Goal: Communication & Community: Answer question/provide support

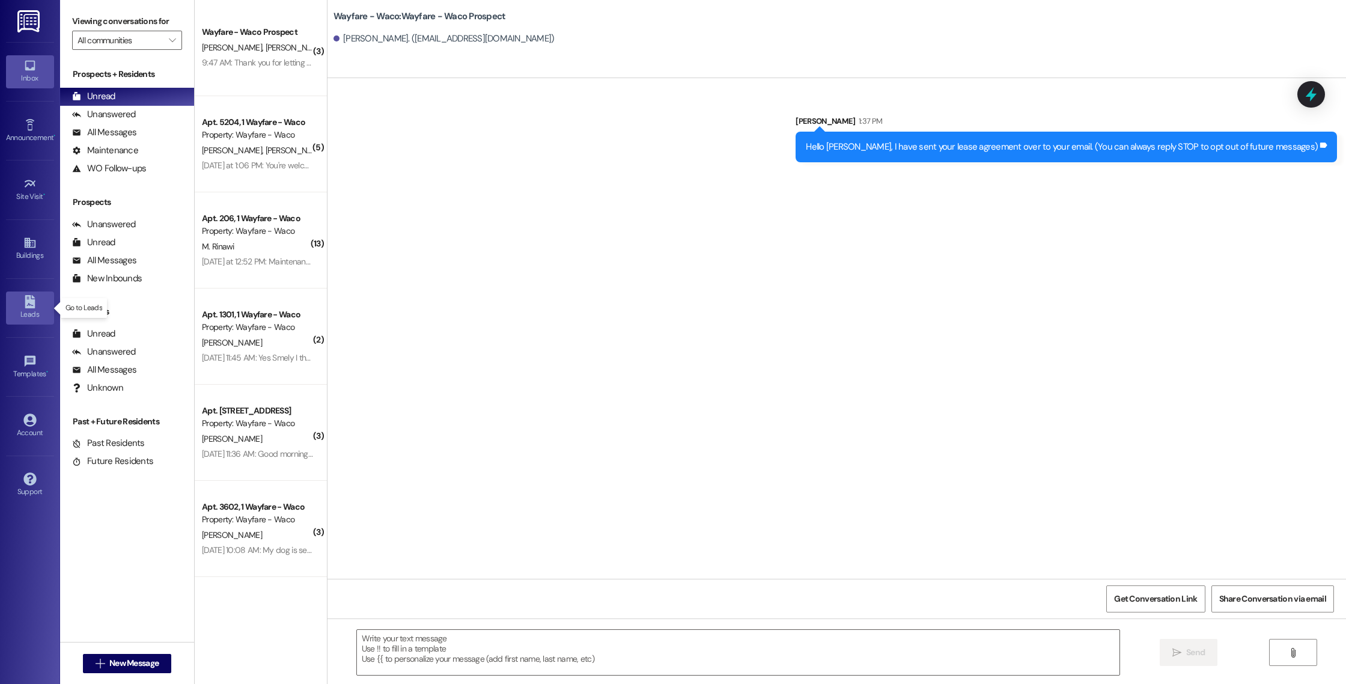
click at [23, 309] on div "Leads" at bounding box center [30, 314] width 60 height 12
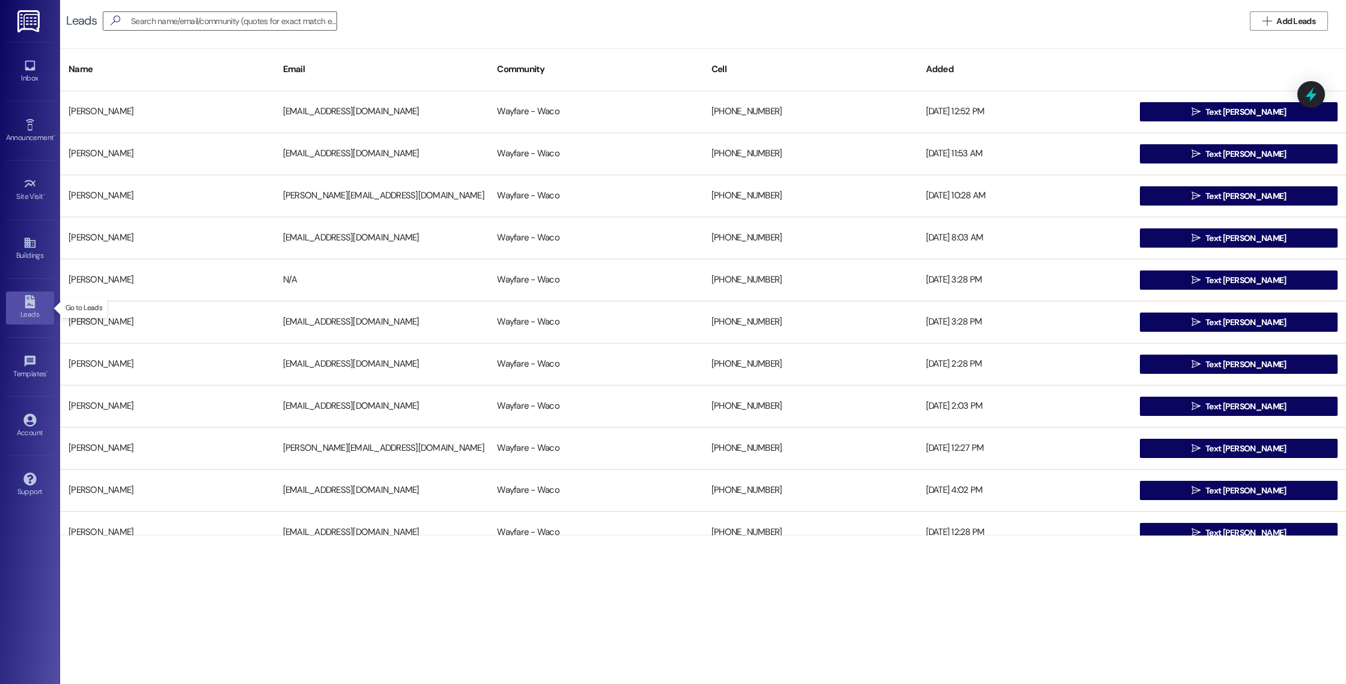
click at [34, 303] on icon at bounding box center [29, 301] width 13 height 13
click at [20, 82] on div "Inbox" at bounding box center [30, 78] width 60 height 12
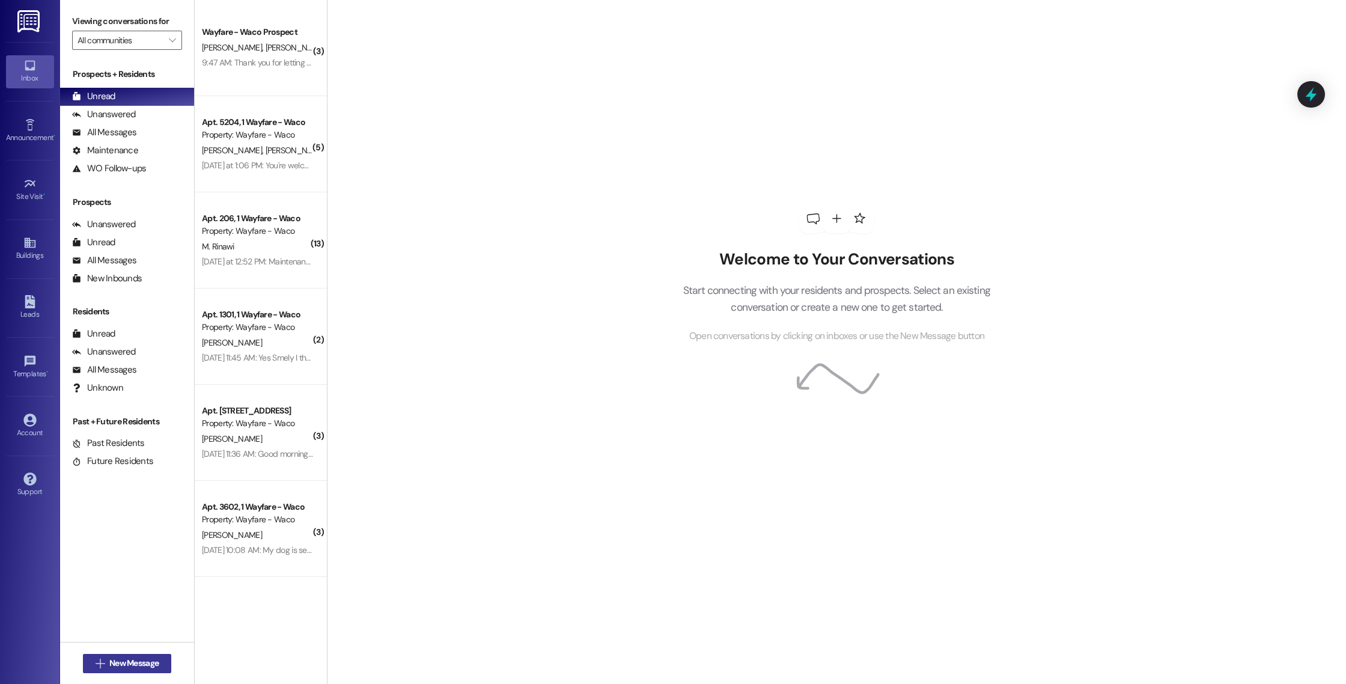
click at [134, 663] on span "New Message" at bounding box center [133, 663] width 49 height 13
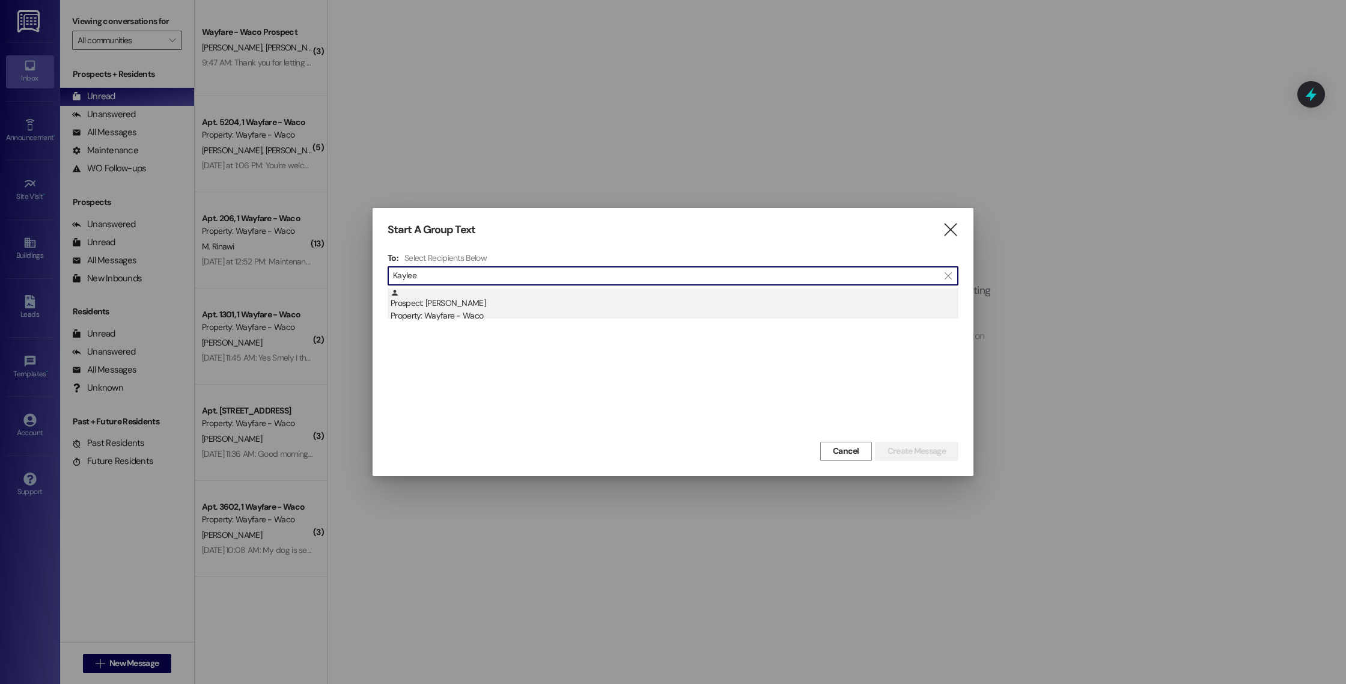
type input "Kaylee"
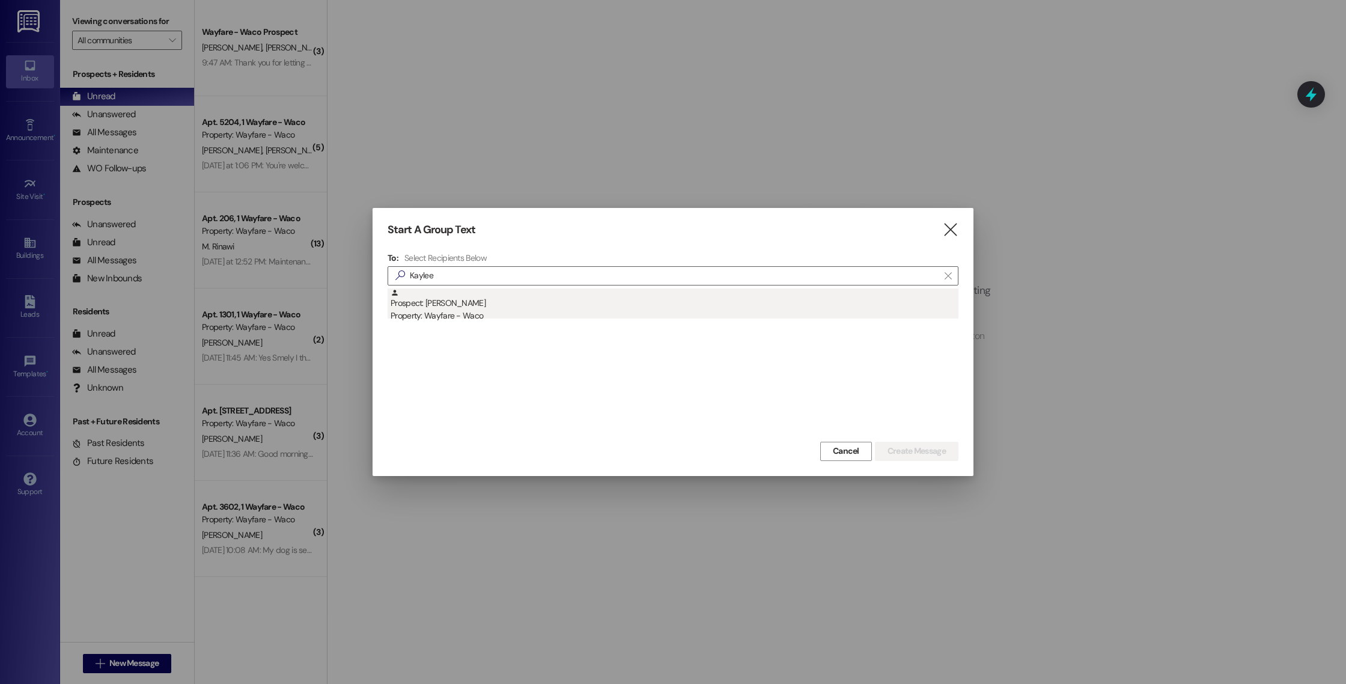
click at [662, 304] on div "Prospect: [PERSON_NAME] Property: Wayfare - Waco" at bounding box center [675, 305] width 568 height 34
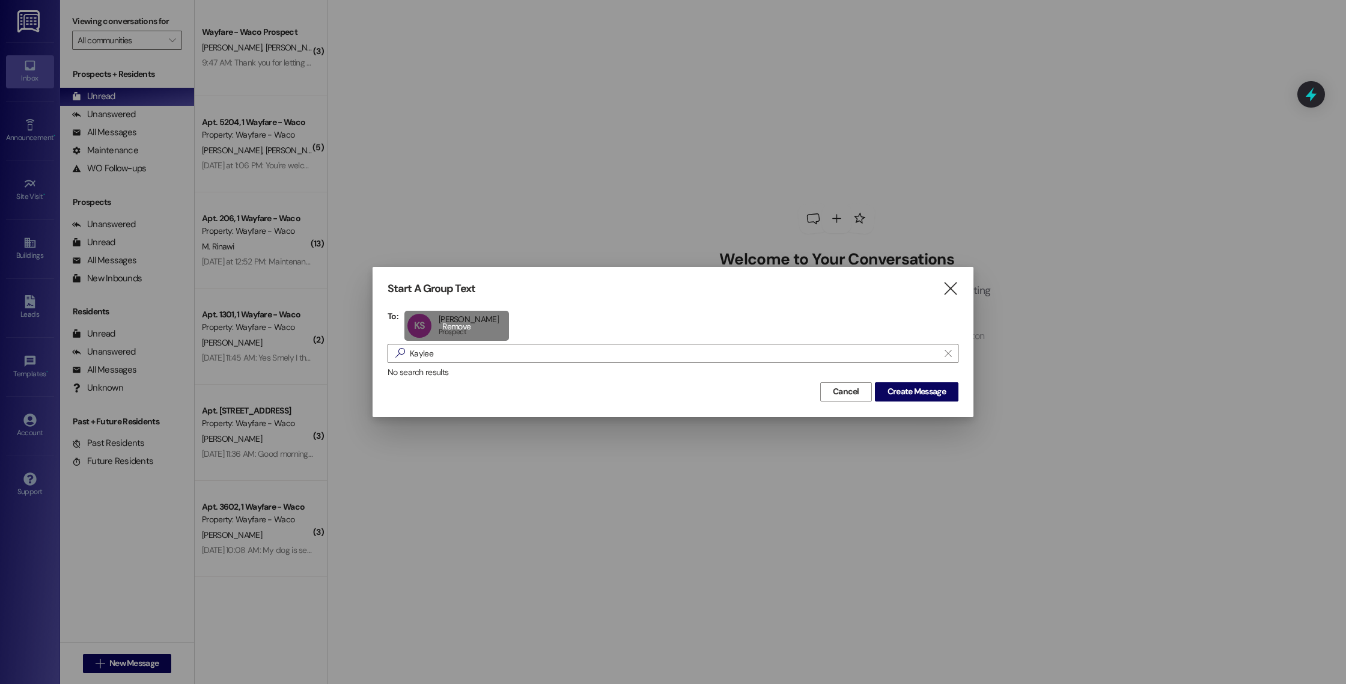
click at [443, 321] on div "KS [PERSON_NAME] [PERSON_NAME] Prospect Prospect click to remove" at bounding box center [456, 326] width 105 height 30
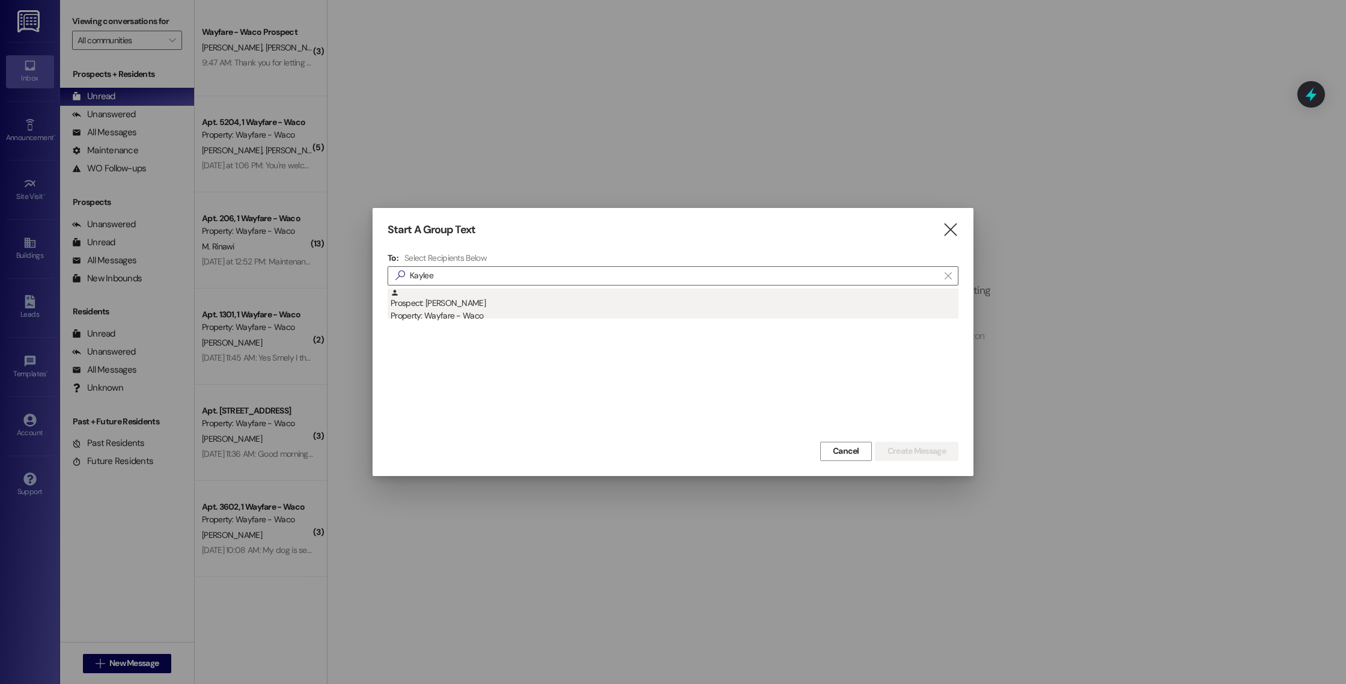
click at [438, 313] on div "Property: Wayfare - Waco" at bounding box center [675, 315] width 568 height 13
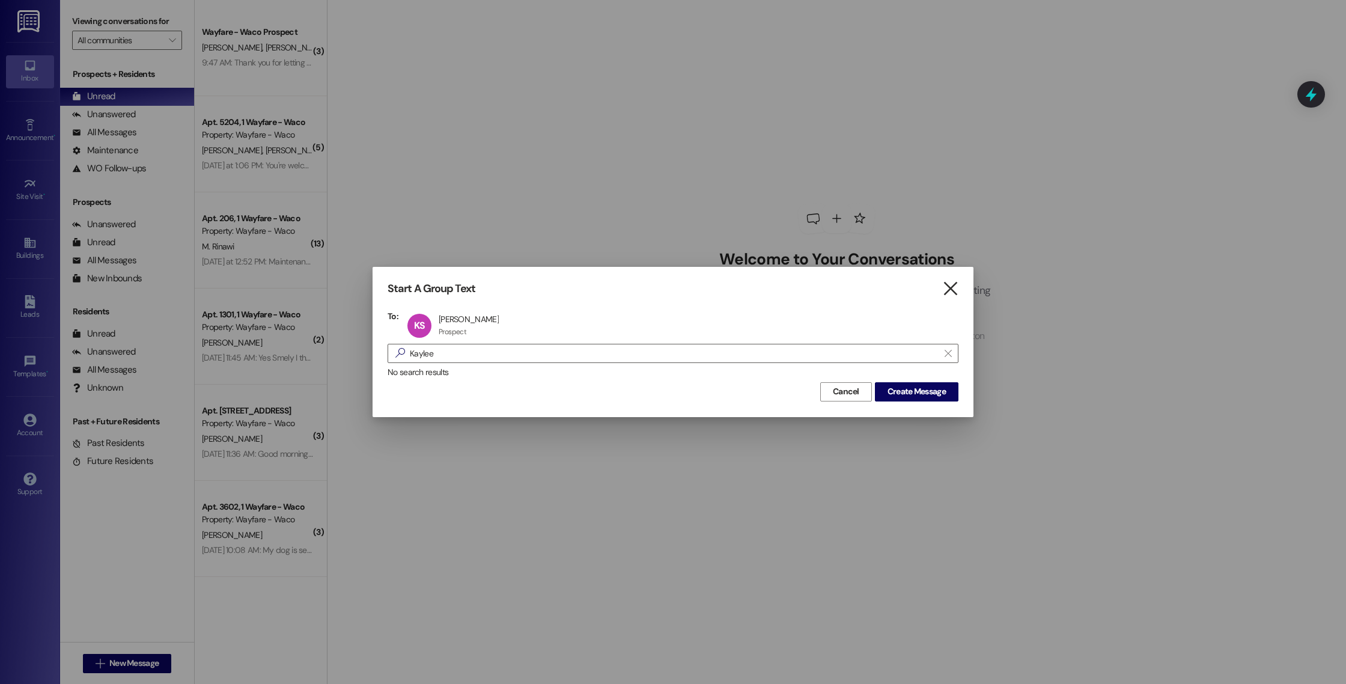
click at [956, 286] on icon "" at bounding box center [950, 288] width 16 height 13
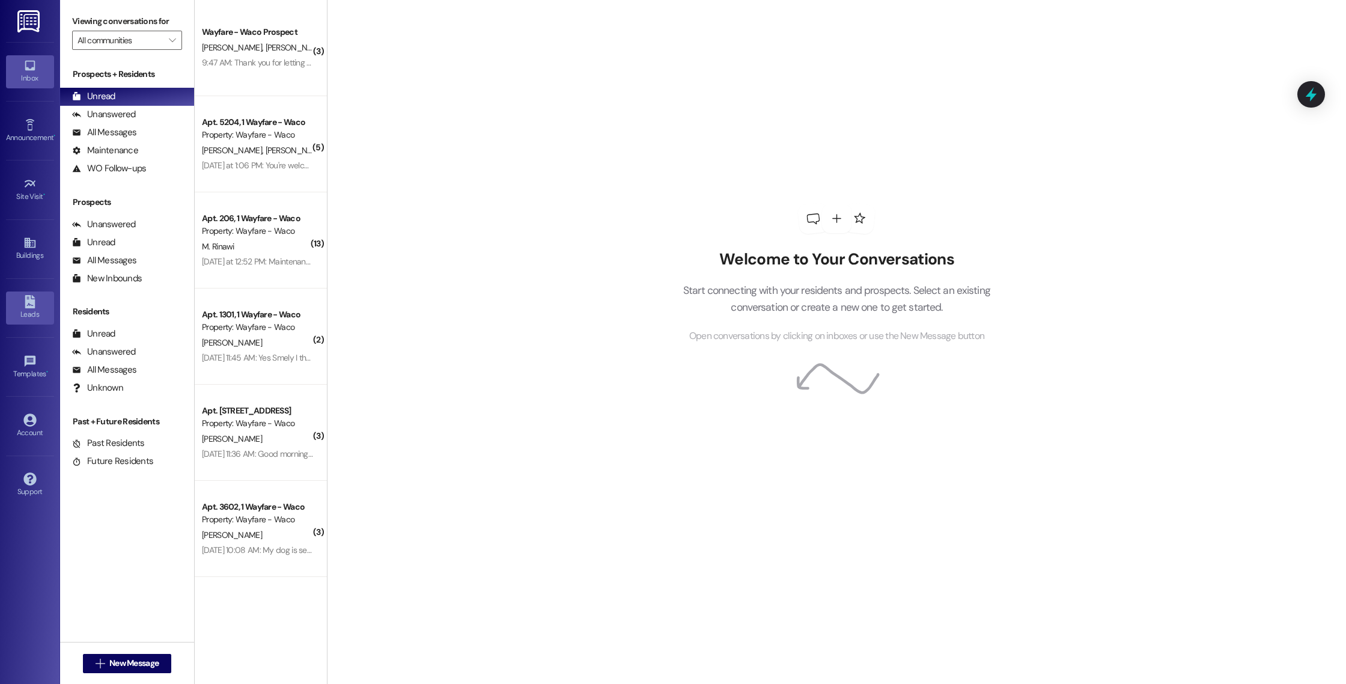
click at [25, 307] on icon at bounding box center [30, 301] width 10 height 13
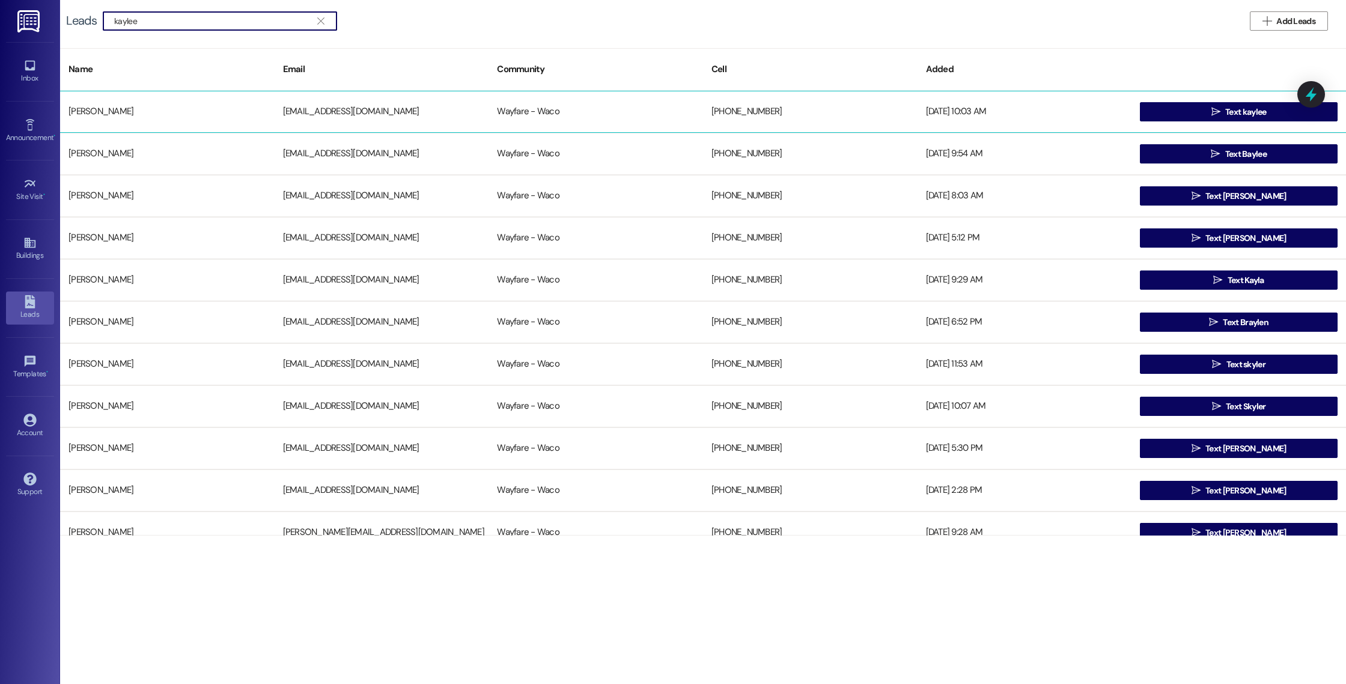
type input "kaylee"
click at [309, 124] on div "[PERSON_NAME] [EMAIL_ADDRESS][DOMAIN_NAME] Wayfare - Waco [PHONE_NUMBER] [DATE]…" at bounding box center [703, 112] width 1286 height 42
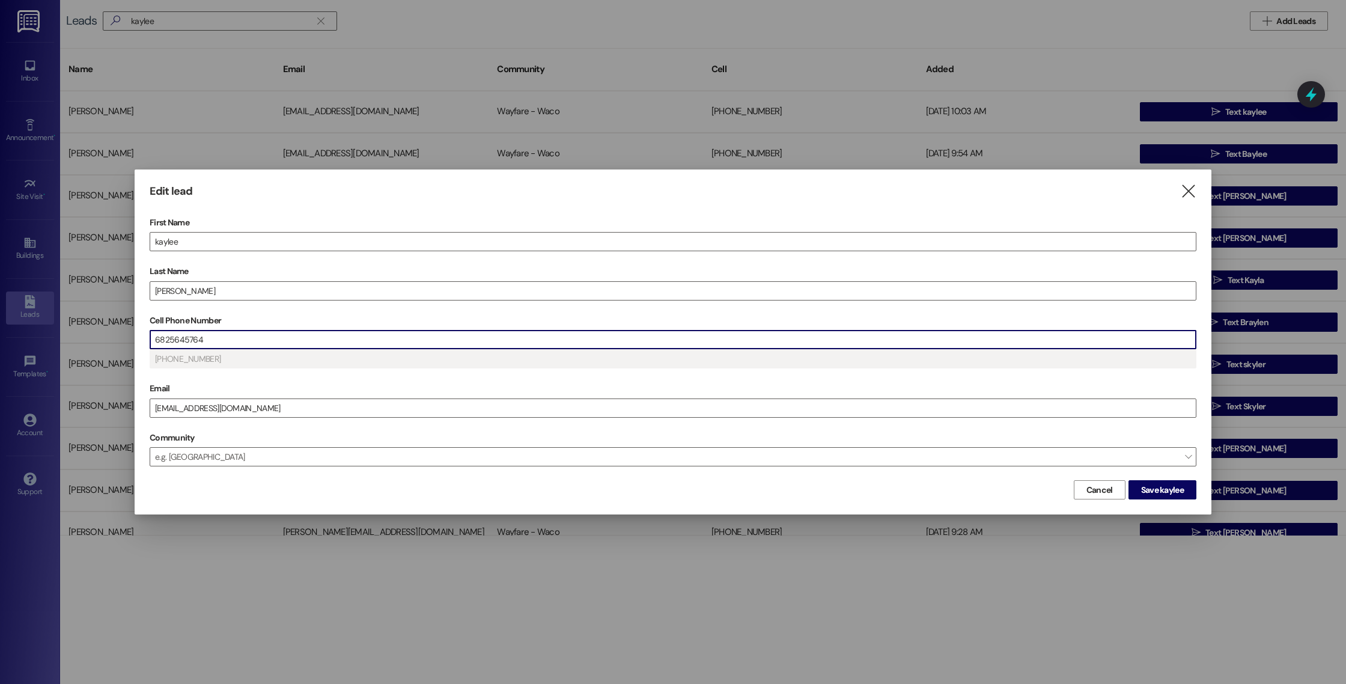
click at [257, 338] on input "6825645764" at bounding box center [673, 339] width 1046 height 18
click at [1142, 484] on span "Save kaylee" at bounding box center [1162, 490] width 43 height 13
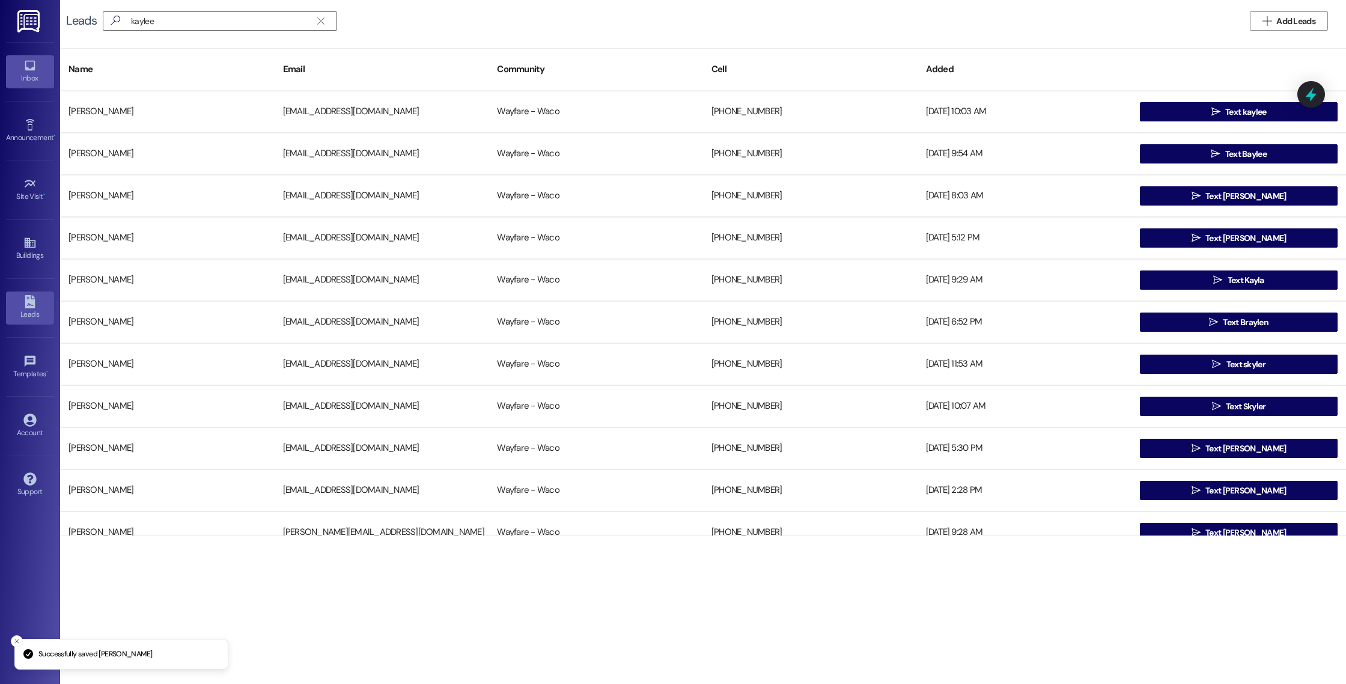
click at [31, 76] on div "Inbox" at bounding box center [30, 78] width 60 height 12
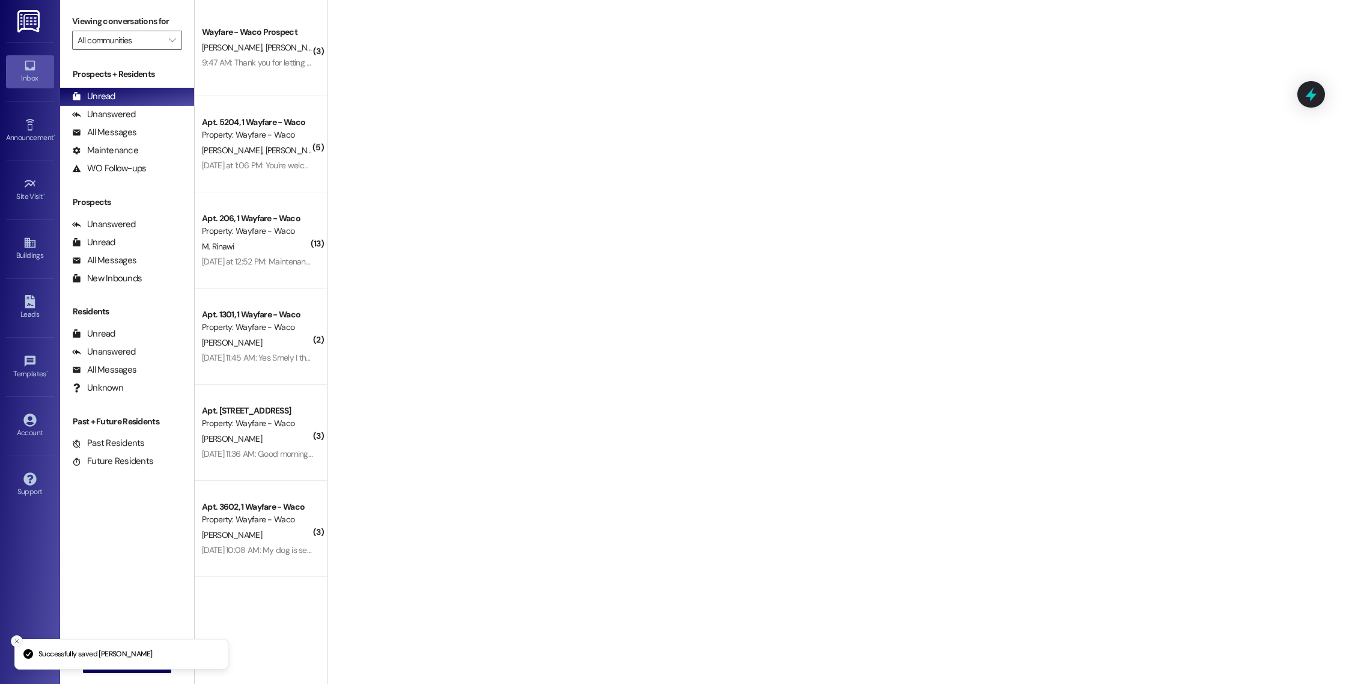
click at [17, 641] on icon "Close toast" at bounding box center [16, 641] width 7 height 7
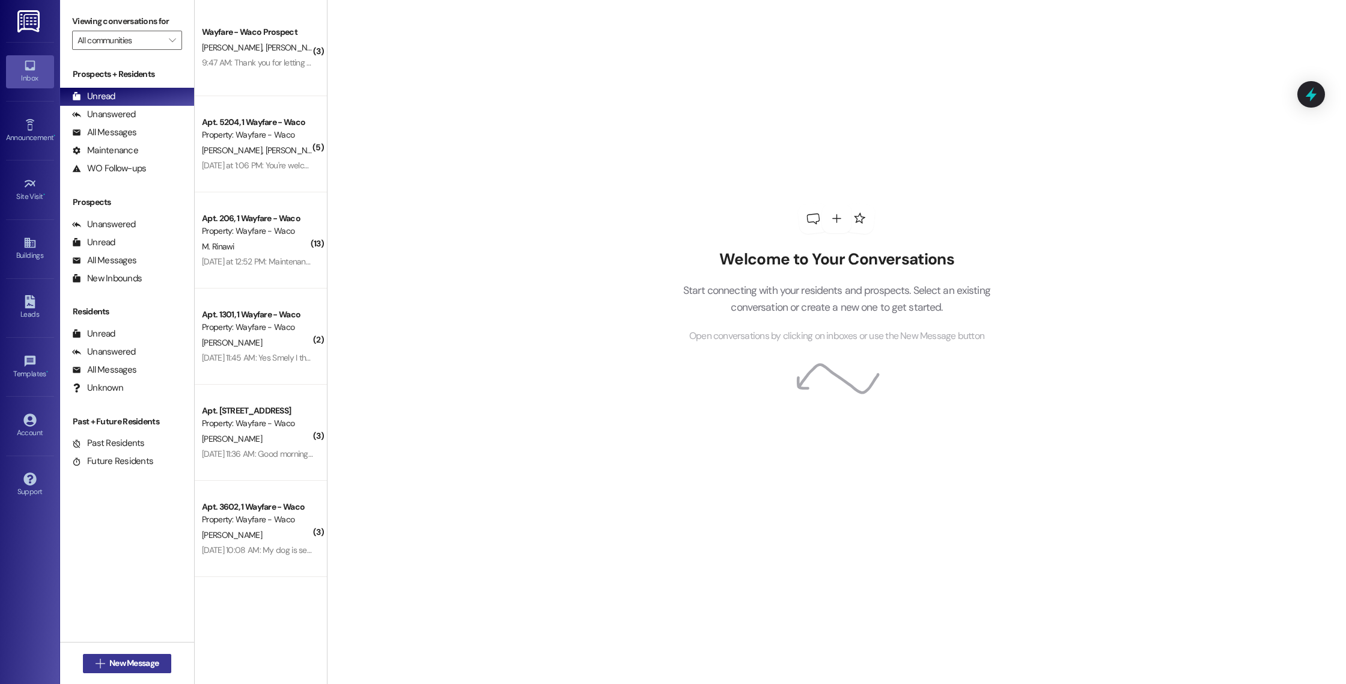
click at [109, 663] on span "New Message" at bounding box center [133, 663] width 49 height 13
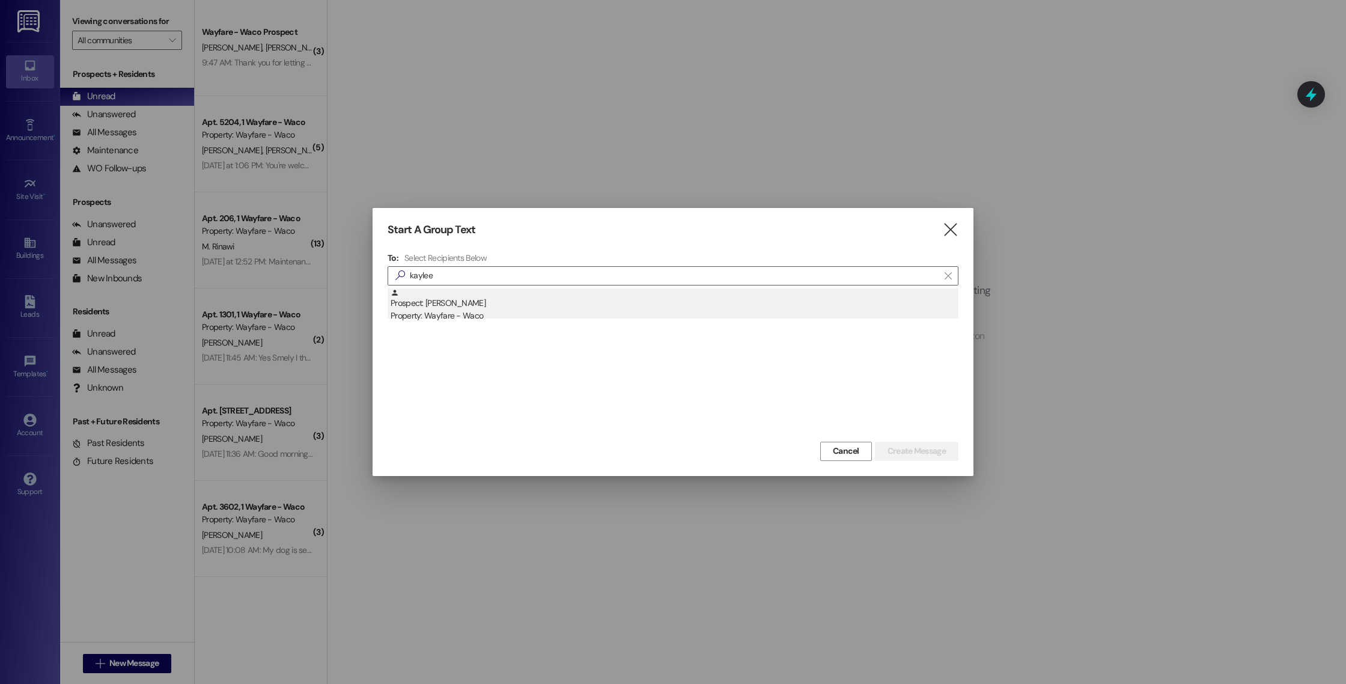
click at [497, 308] on div "Prospect: [PERSON_NAME] Property: Wayfare - Waco" at bounding box center [675, 305] width 568 height 34
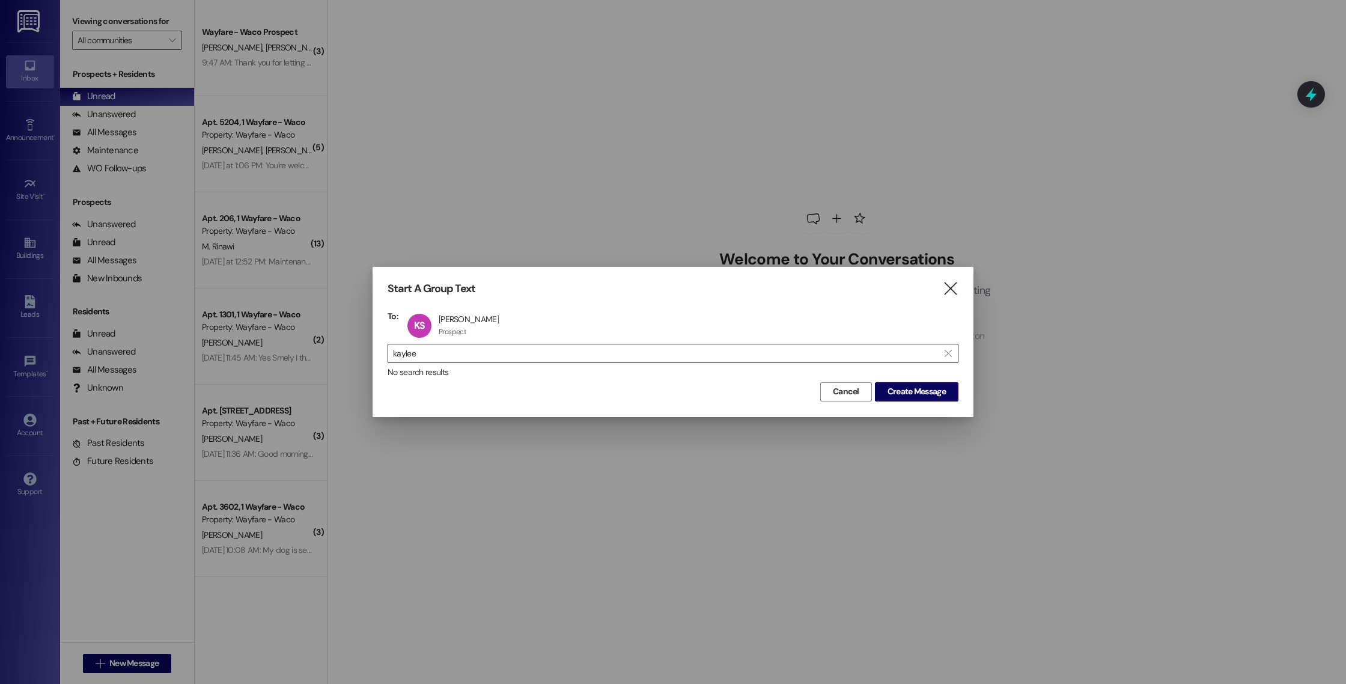
click at [509, 351] on input "kaylee" at bounding box center [666, 353] width 546 height 17
click at [507, 351] on input "kaylee" at bounding box center [666, 353] width 546 height 17
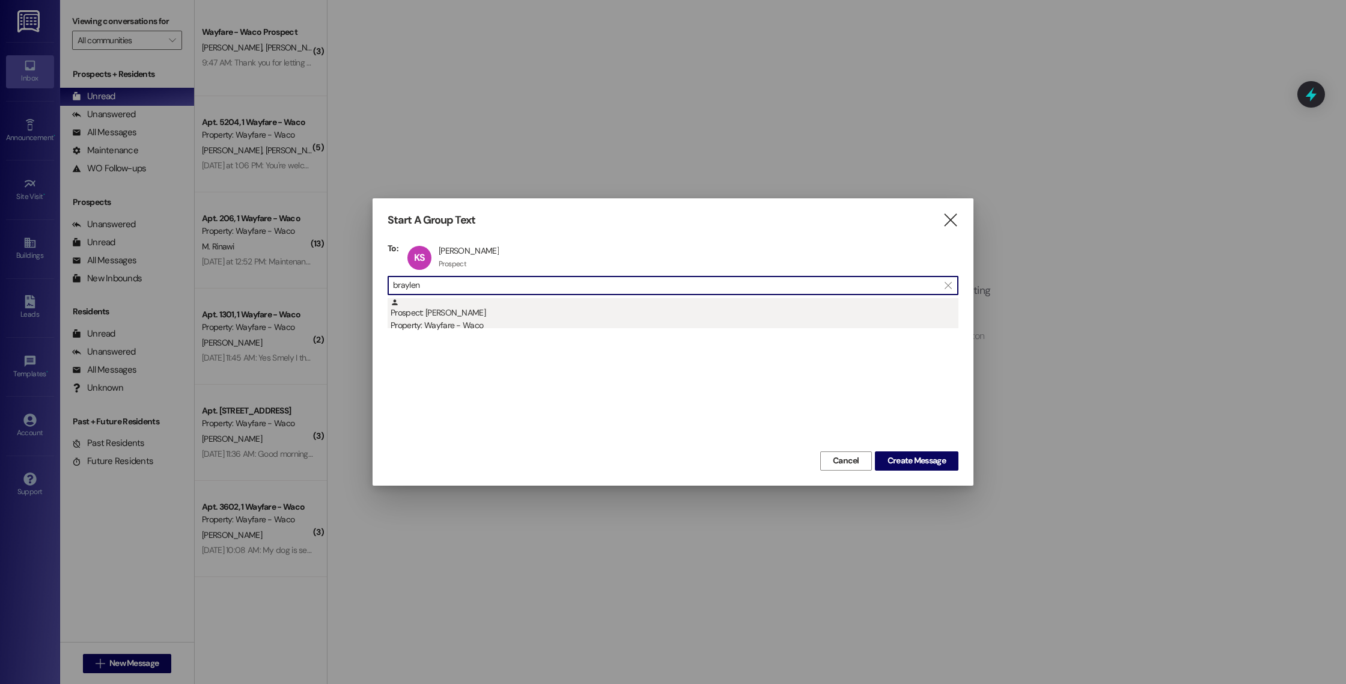
type input "braylen"
click at [520, 309] on div "Prospect: [PERSON_NAME] Property: Wayfare - Waco" at bounding box center [675, 315] width 568 height 34
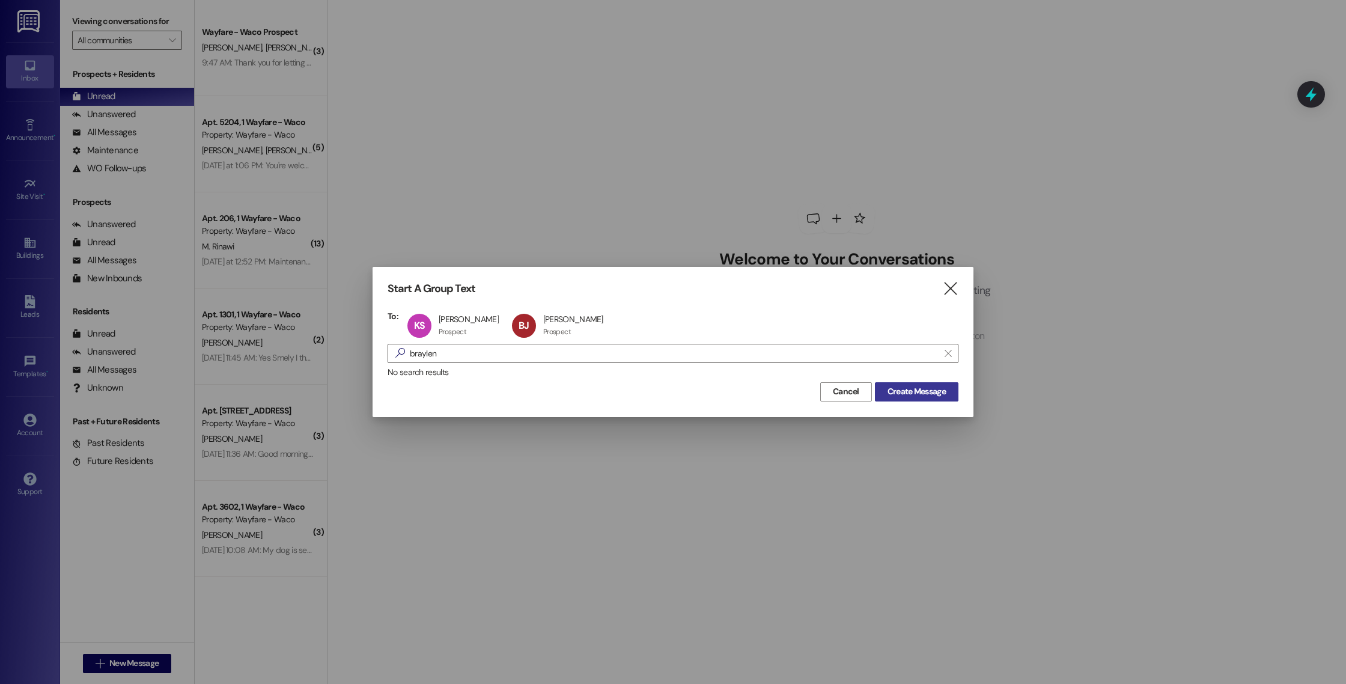
click at [911, 397] on span "Create Message" at bounding box center [917, 391] width 58 height 13
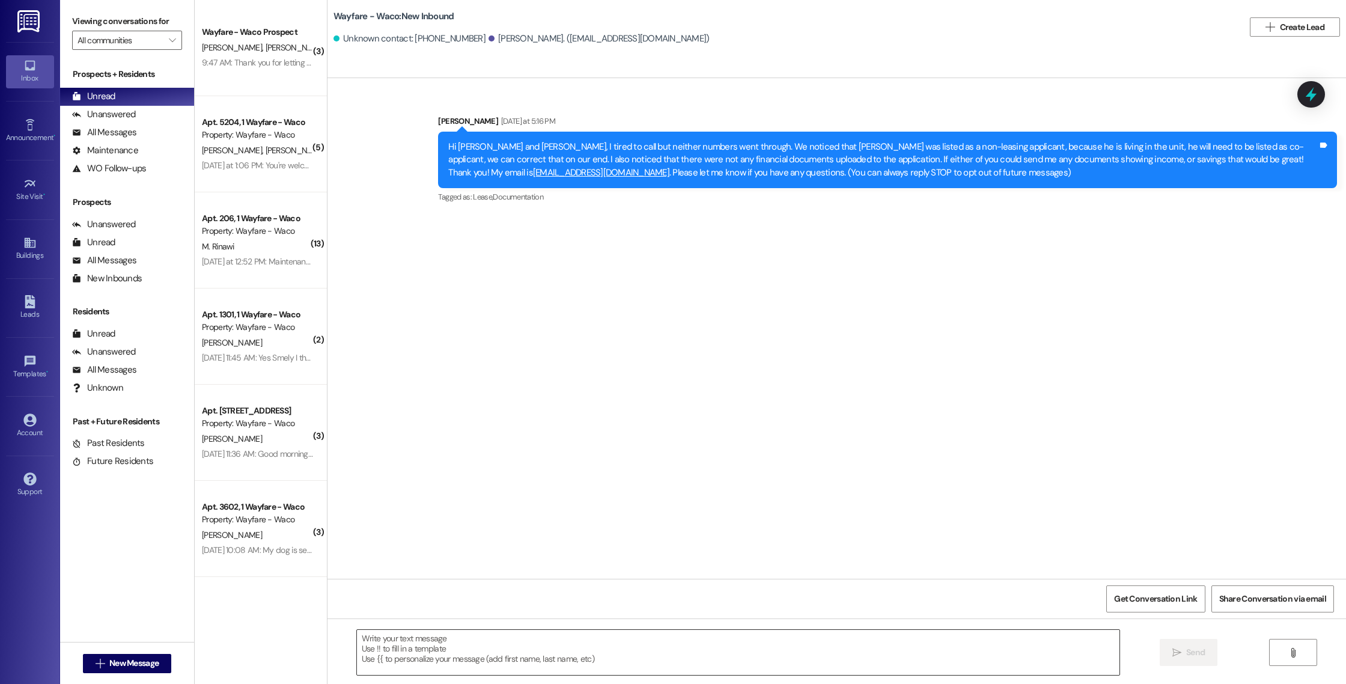
click at [442, 647] on textarea at bounding box center [738, 652] width 763 height 45
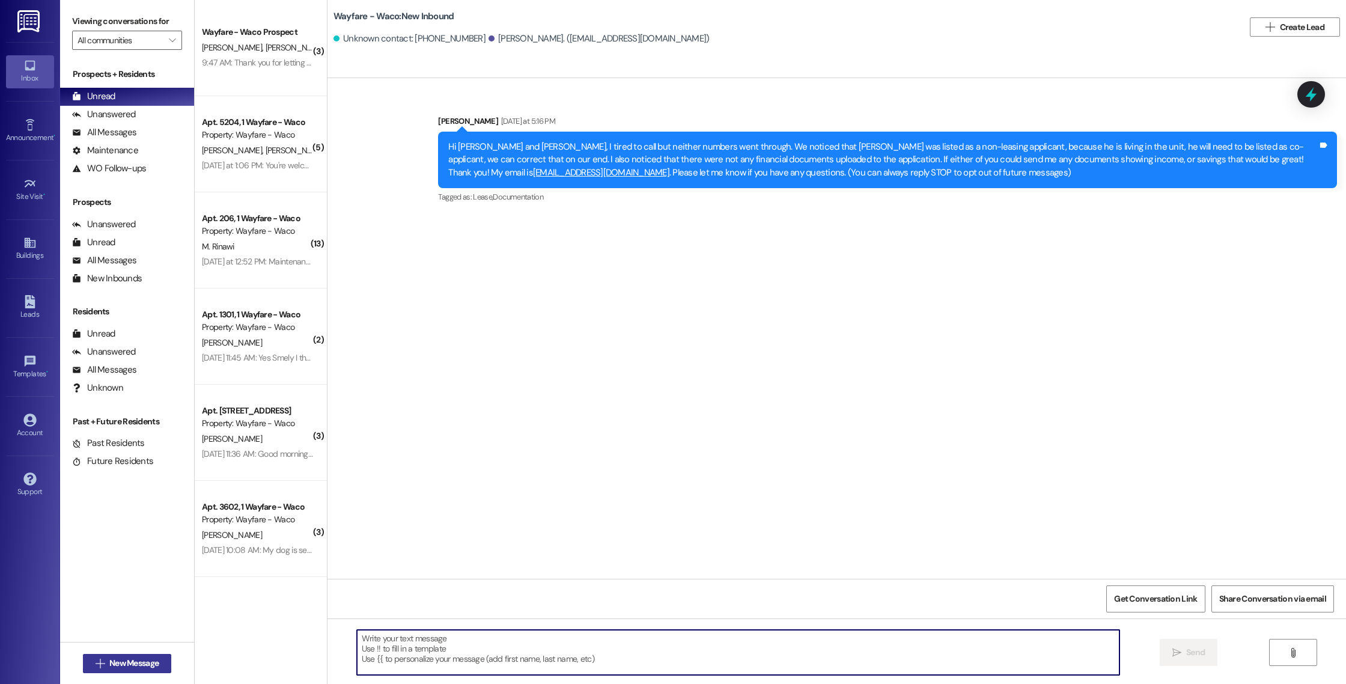
click at [153, 660] on span "New Message" at bounding box center [133, 663] width 49 height 13
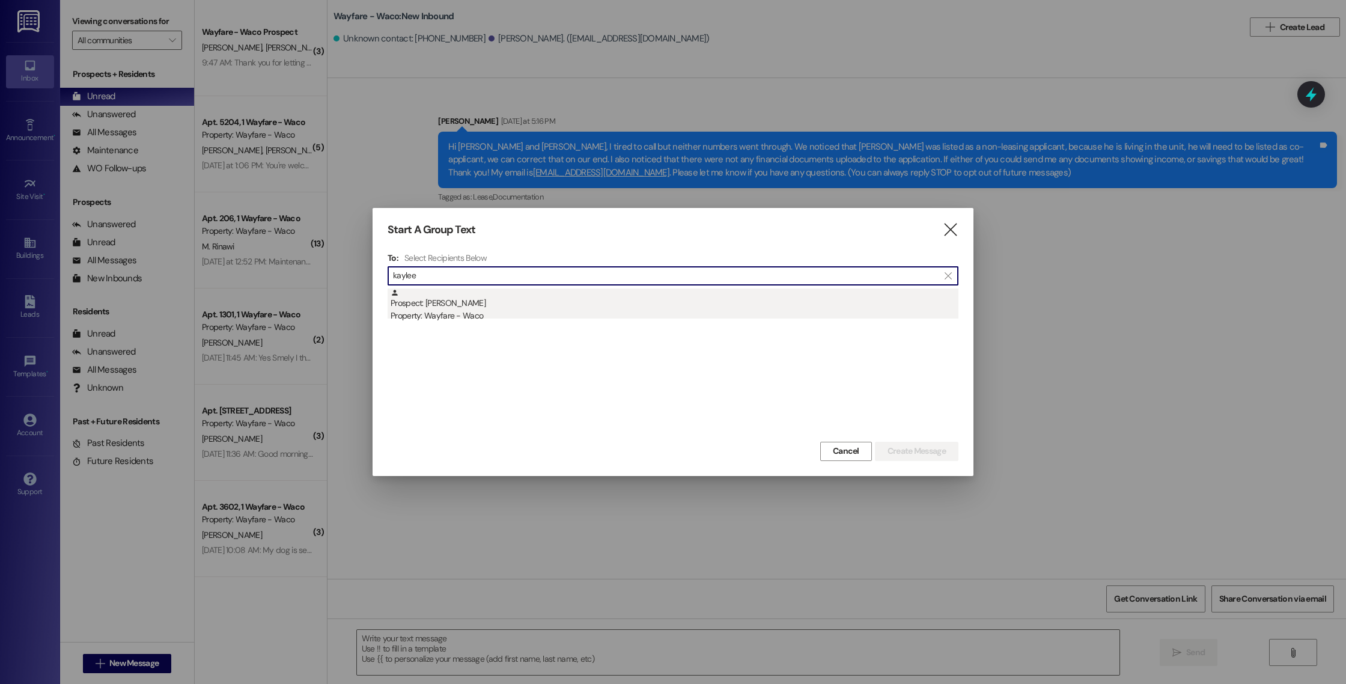
type input "kaylee"
click at [566, 311] on div "Property: Wayfare - Waco" at bounding box center [675, 315] width 568 height 13
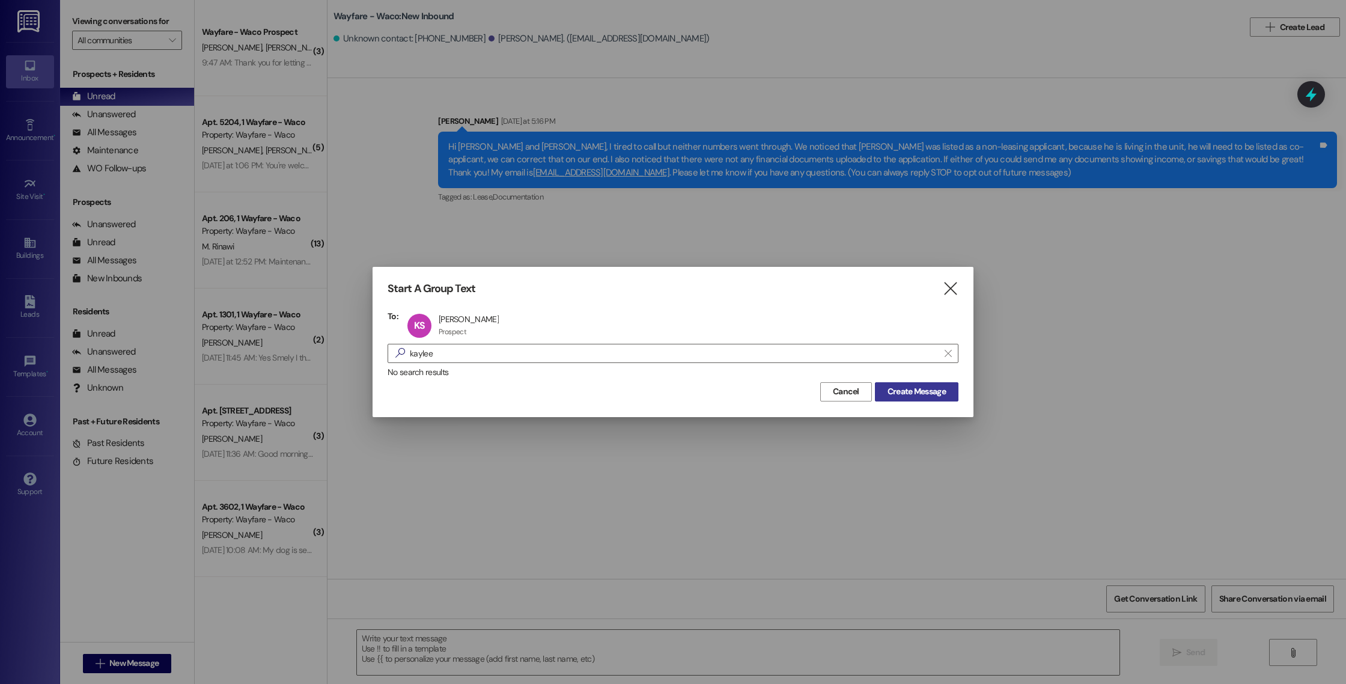
click at [897, 386] on span "Create Message" at bounding box center [917, 391] width 58 height 13
click at [955, 290] on icon "" at bounding box center [950, 288] width 16 height 13
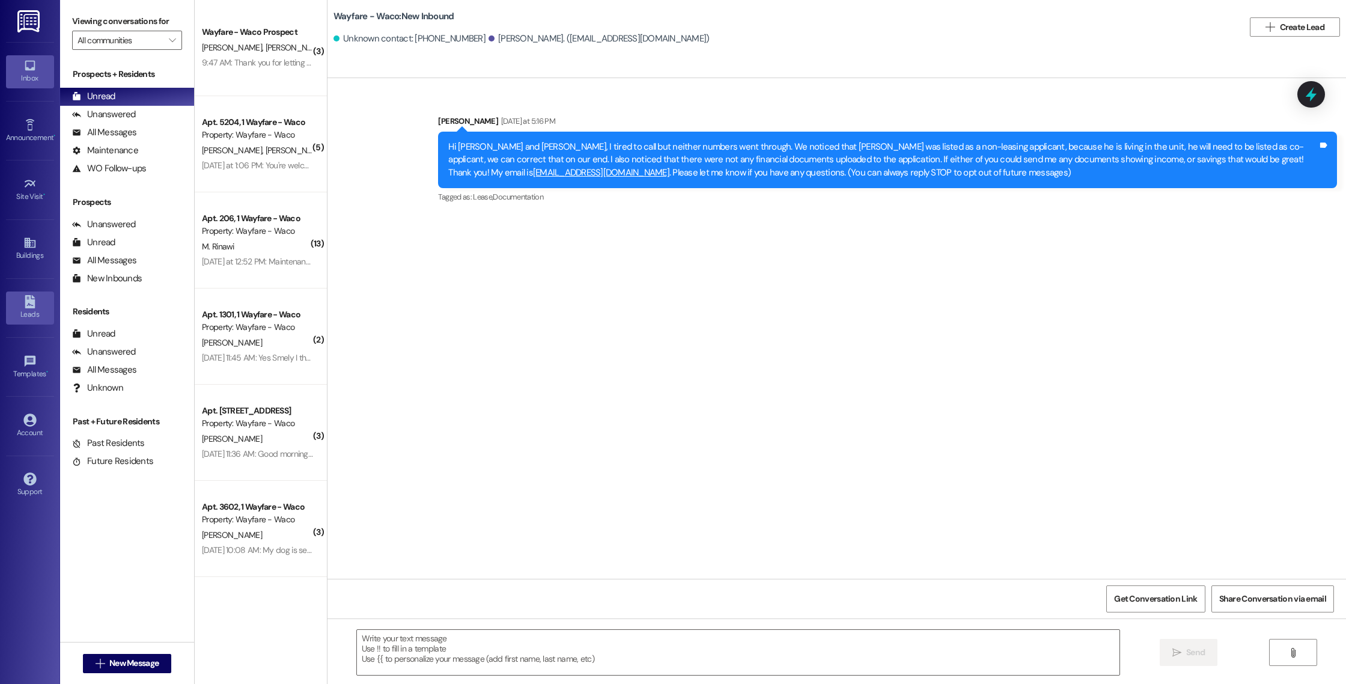
click at [25, 317] on div "Leads" at bounding box center [30, 314] width 60 height 12
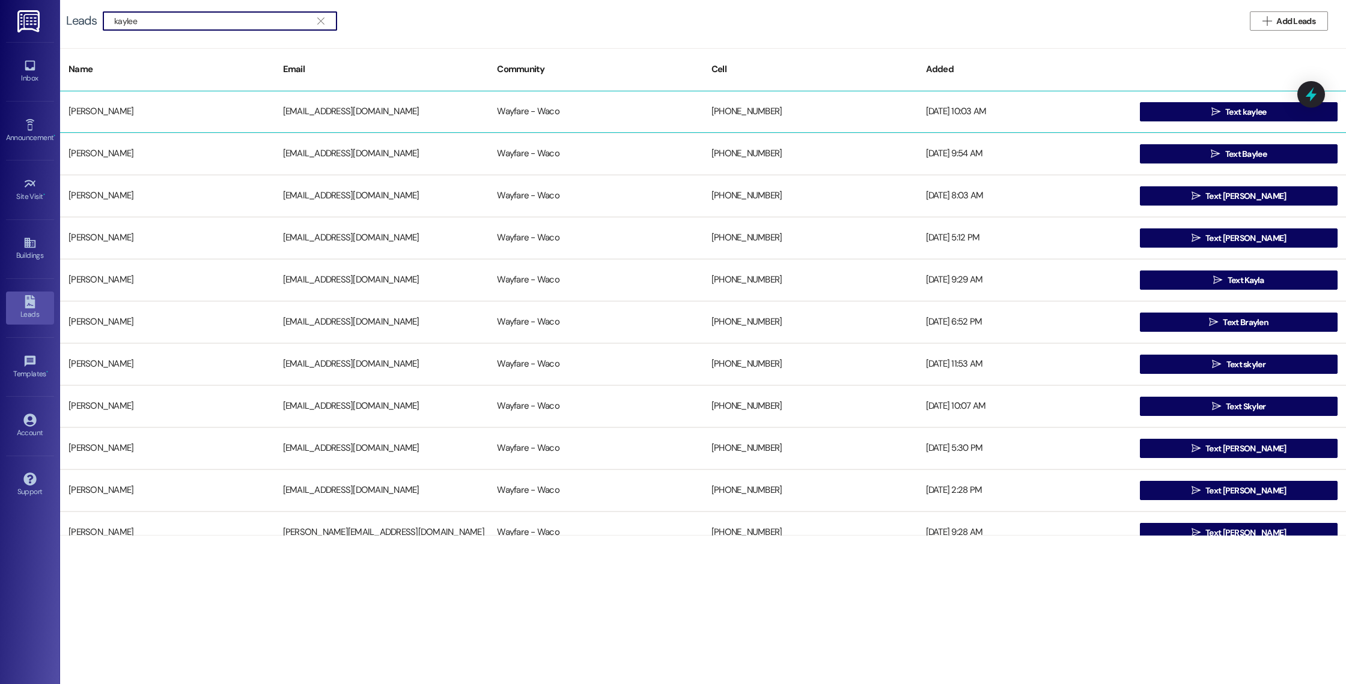
type input "kaylee"
click at [209, 109] on div "[PERSON_NAME]" at bounding box center [167, 112] width 215 height 24
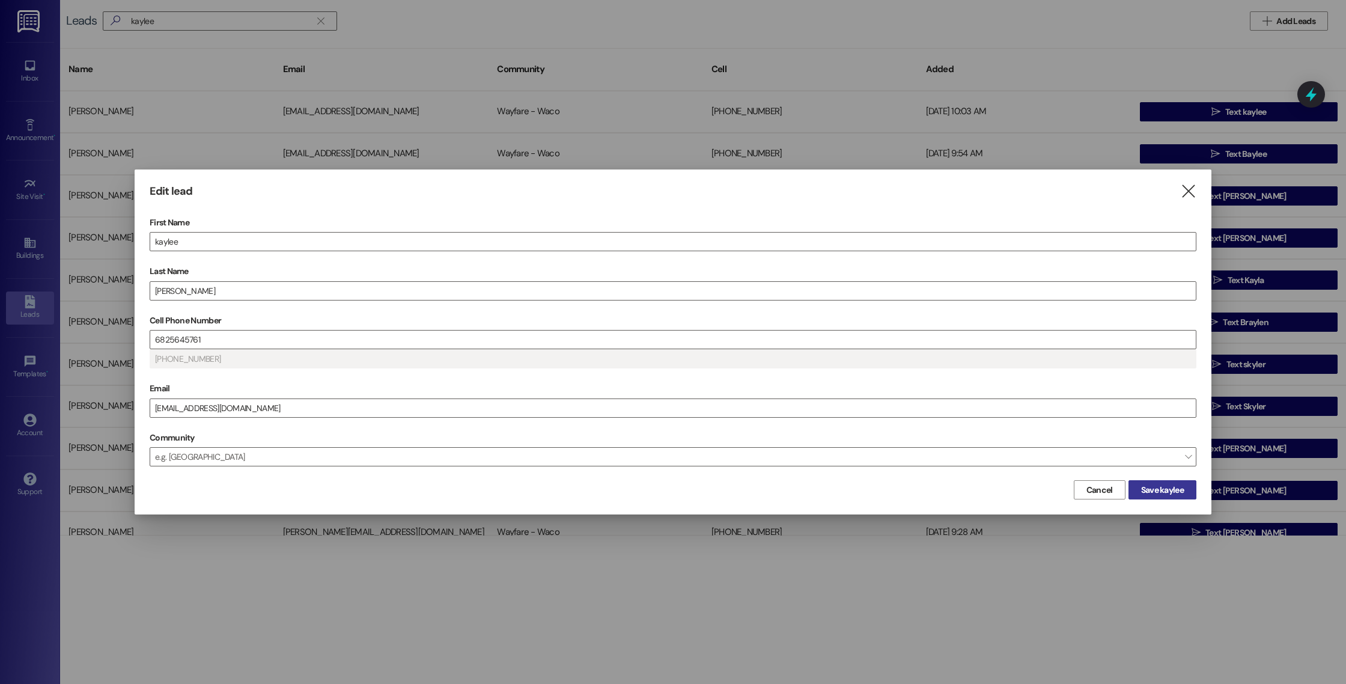
click at [1159, 495] on span "Save kaylee" at bounding box center [1162, 490] width 43 height 13
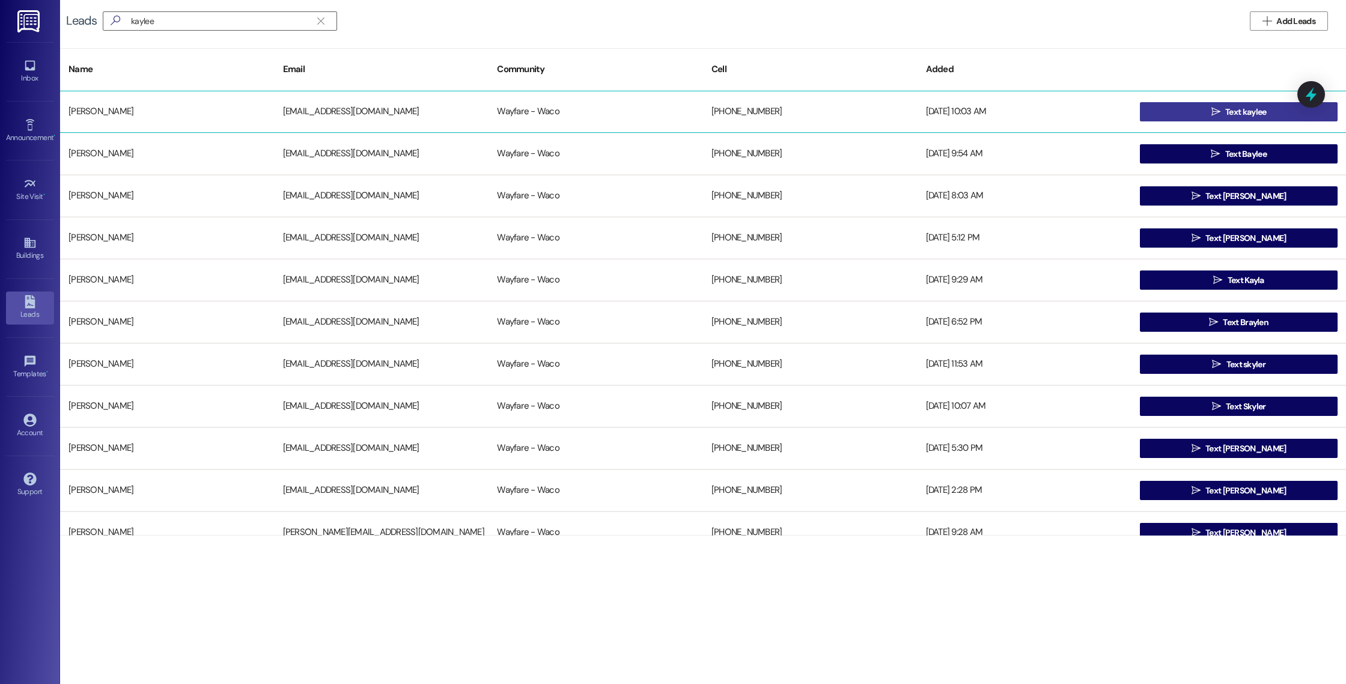
click at [1215, 114] on icon "" at bounding box center [1215, 112] width 9 height 10
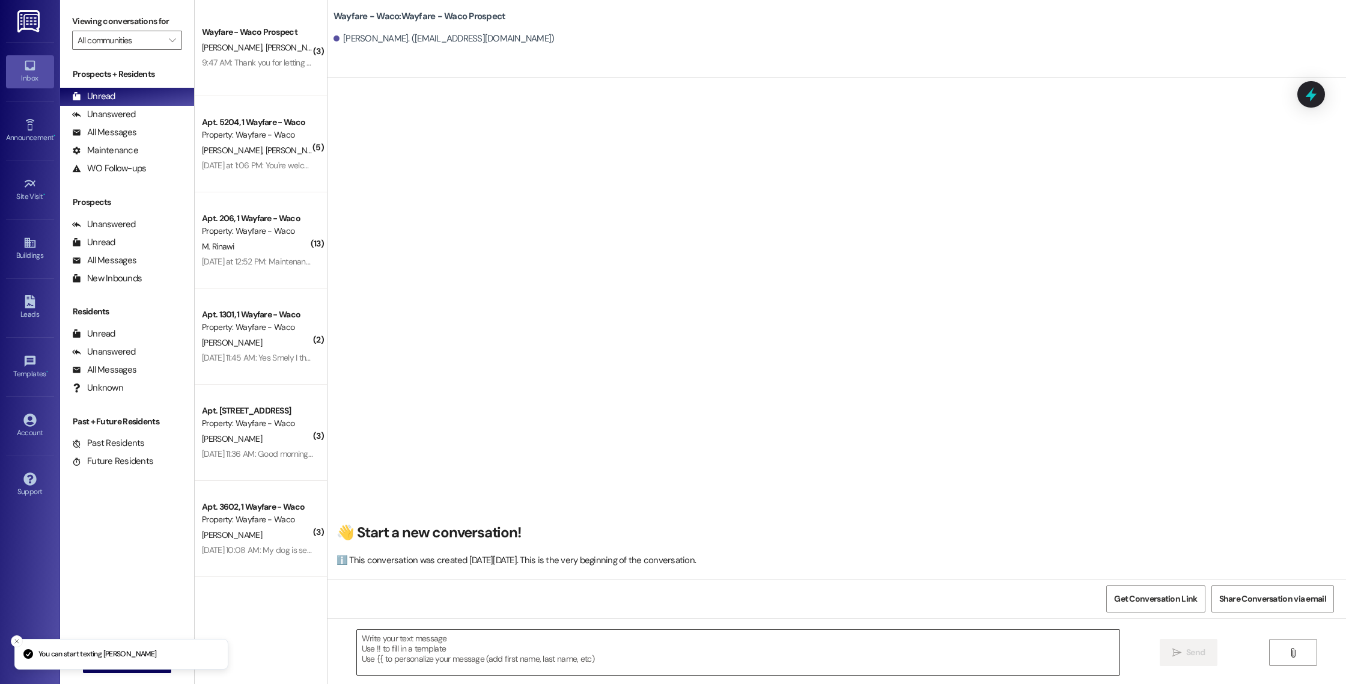
click at [560, 633] on textarea at bounding box center [738, 652] width 763 height 45
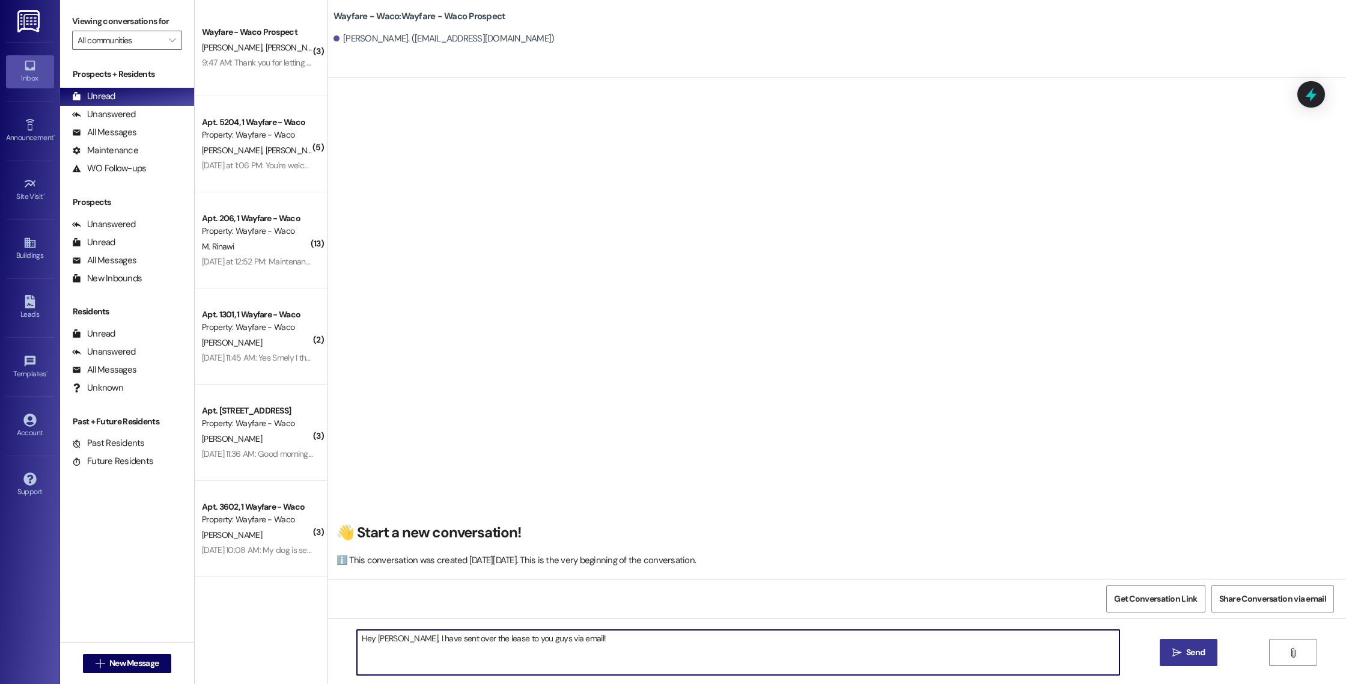
type textarea "Hey [PERSON_NAME], I have sent over the lease to you guys via email!"
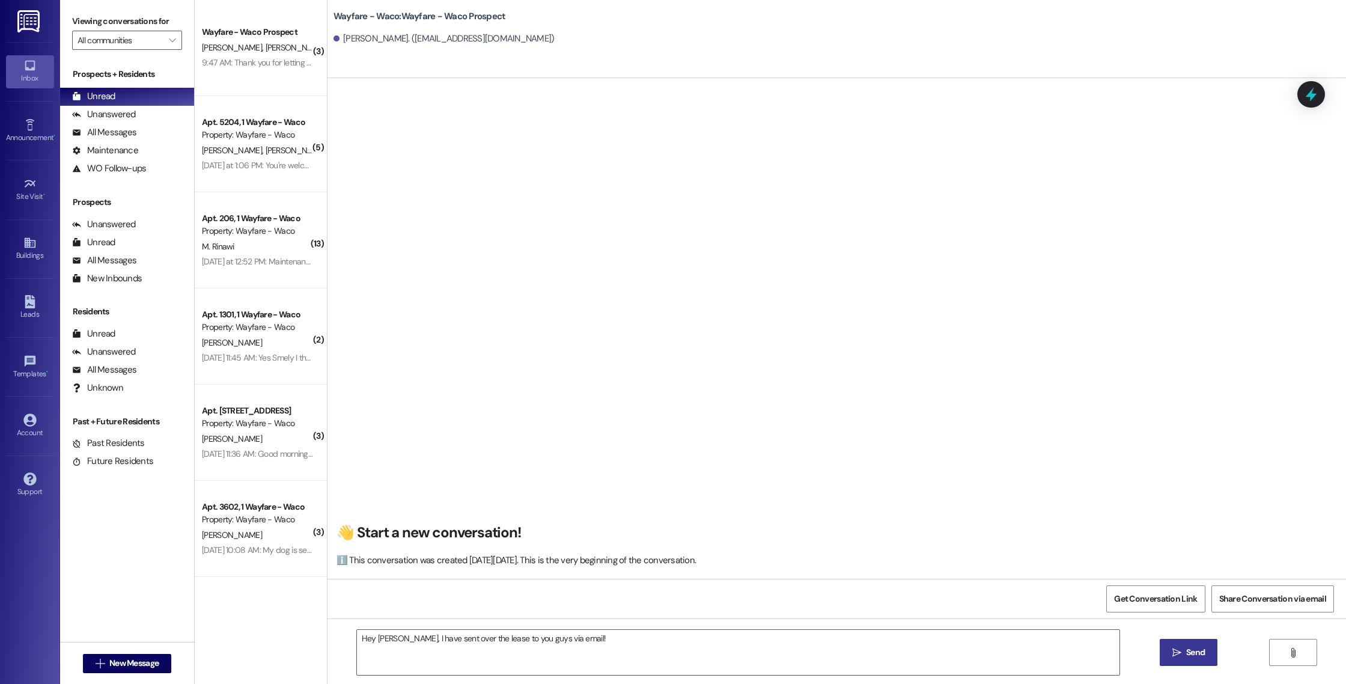
click at [1170, 656] on span " Send" at bounding box center [1189, 652] width 38 height 13
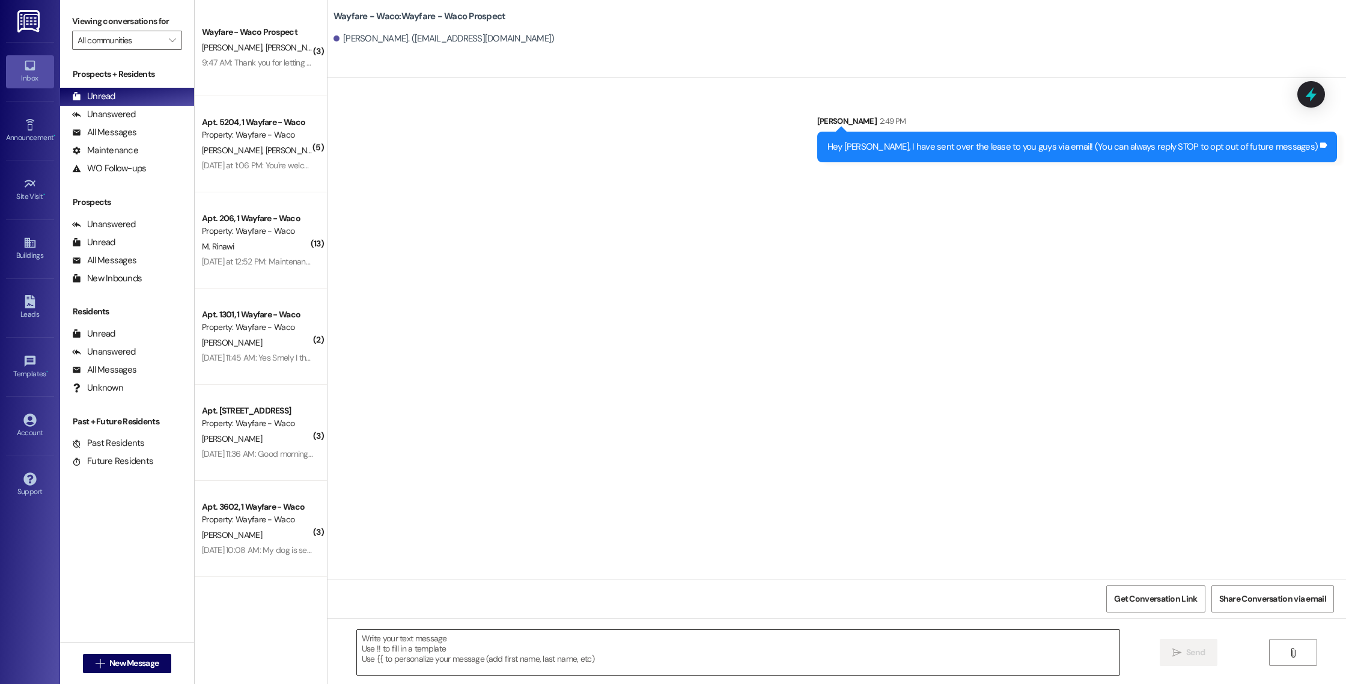
click at [575, 648] on textarea at bounding box center [738, 652] width 763 height 45
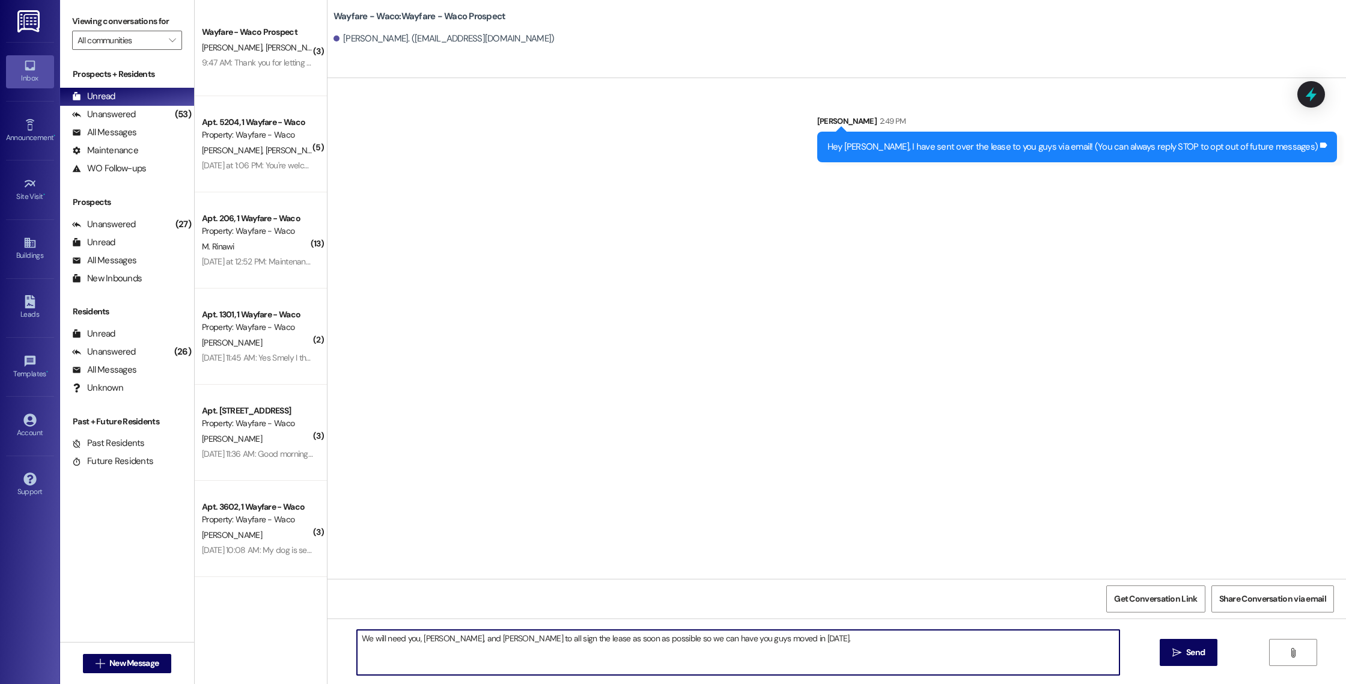
click at [418, 639] on textarea "We will need you, [PERSON_NAME], and [PERSON_NAME] to all sign the lease as soo…" at bounding box center [738, 652] width 763 height 45
click at [809, 647] on textarea "We will need you, [PERSON_NAME], and [PERSON_NAME] to all sign the lease as soo…" at bounding box center [738, 652] width 763 height 45
type textarea "We will need you, [PERSON_NAME], and [PERSON_NAME] to all sign the lease as soo…"
click at [1188, 653] on span "Send" at bounding box center [1195, 652] width 19 height 13
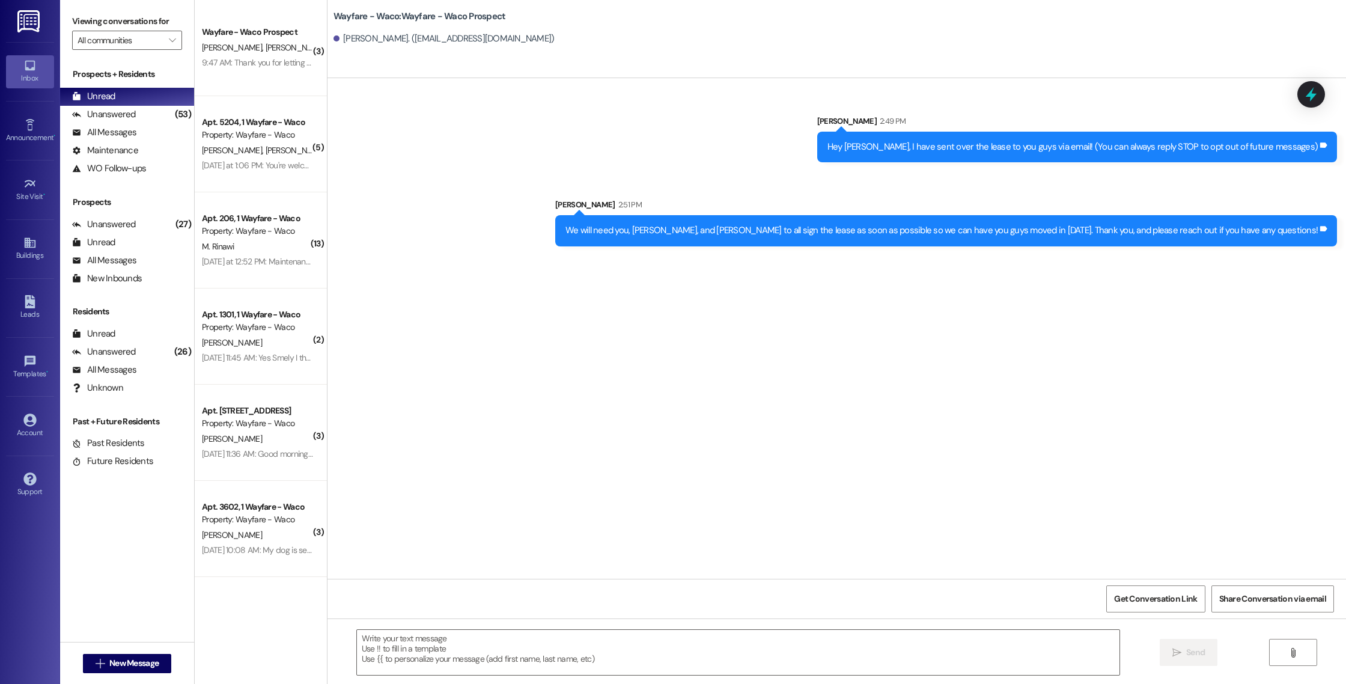
click at [337, 36] on div "[PERSON_NAME]. ([EMAIL_ADDRESS][DOMAIN_NAME])" at bounding box center [443, 38] width 221 height 13
click at [358, 43] on div "[PERSON_NAME]. ([EMAIL_ADDRESS][DOMAIN_NAME])" at bounding box center [443, 38] width 221 height 13
click at [422, 46] on div "[PERSON_NAME]. ([EMAIL_ADDRESS][DOMAIN_NAME])" at bounding box center [839, 39] width 1013 height 24
click at [112, 668] on span "New Message" at bounding box center [133, 663] width 49 height 13
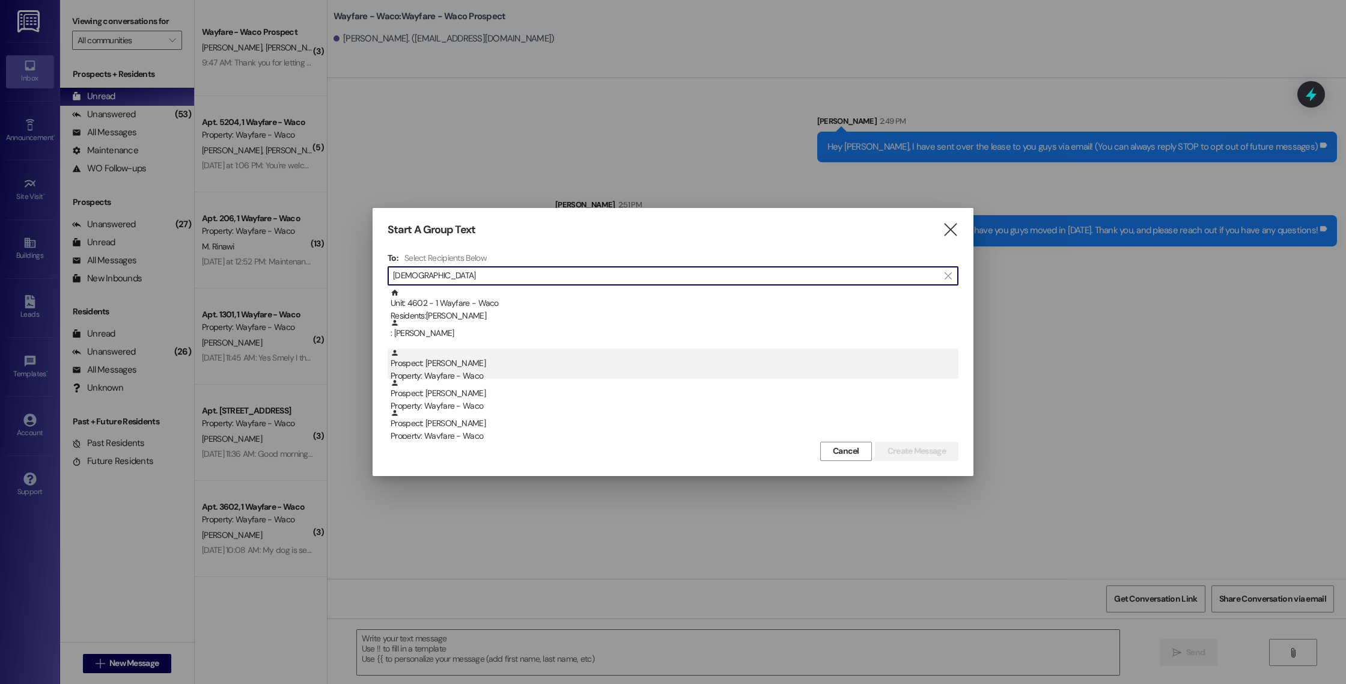
type input "[DEMOGRAPHIC_DATA]"
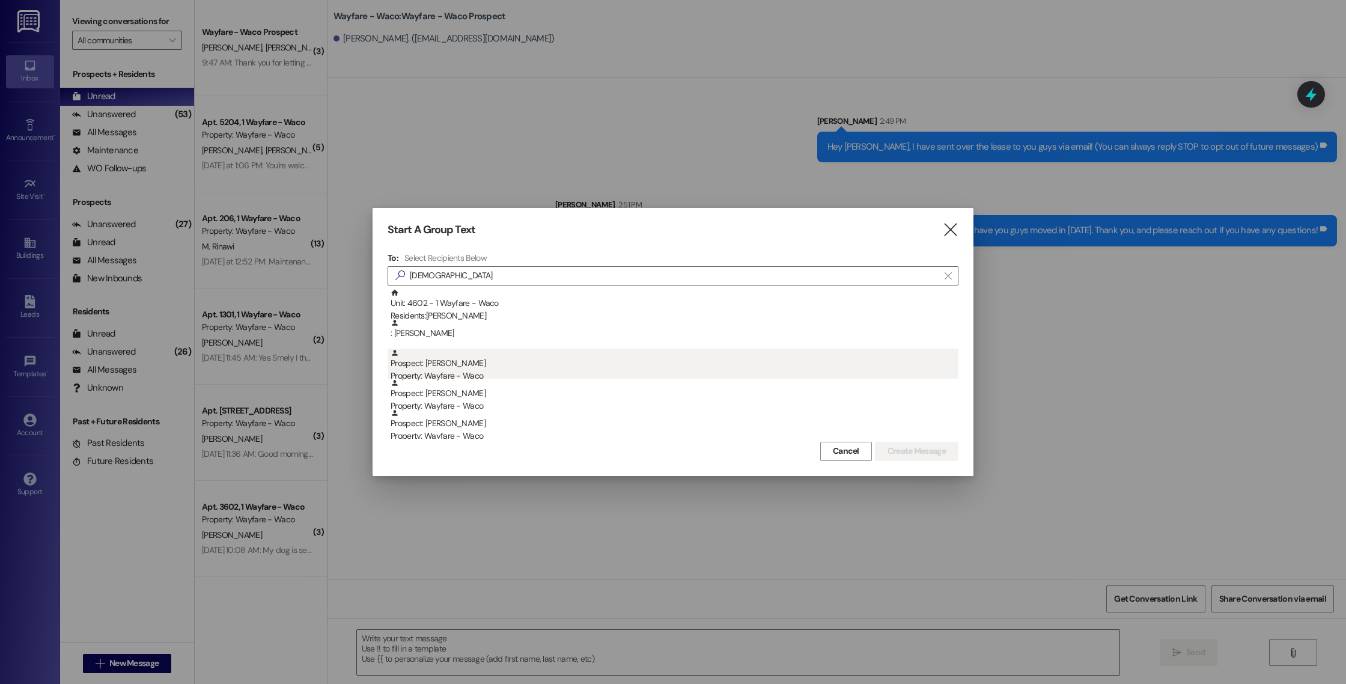
click at [499, 374] on div "Property: Wayfare - Waco" at bounding box center [675, 376] width 568 height 13
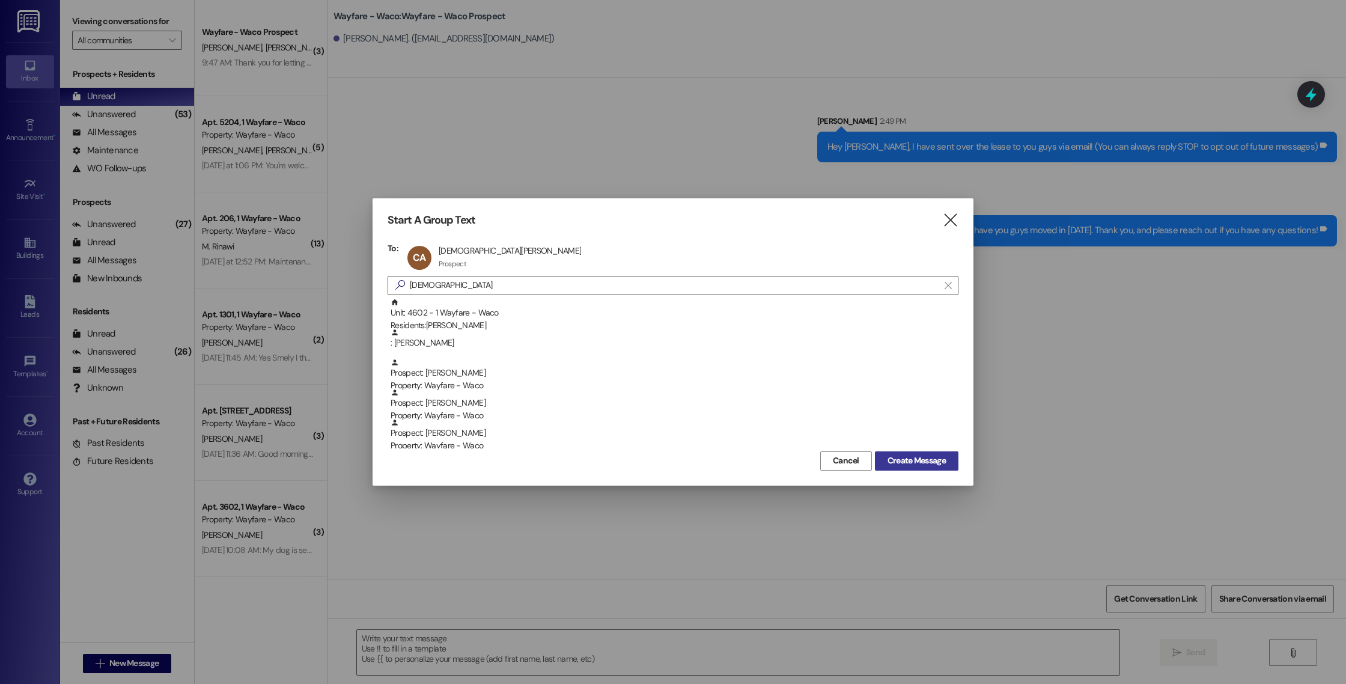
click at [909, 459] on span "Create Message" at bounding box center [917, 460] width 58 height 13
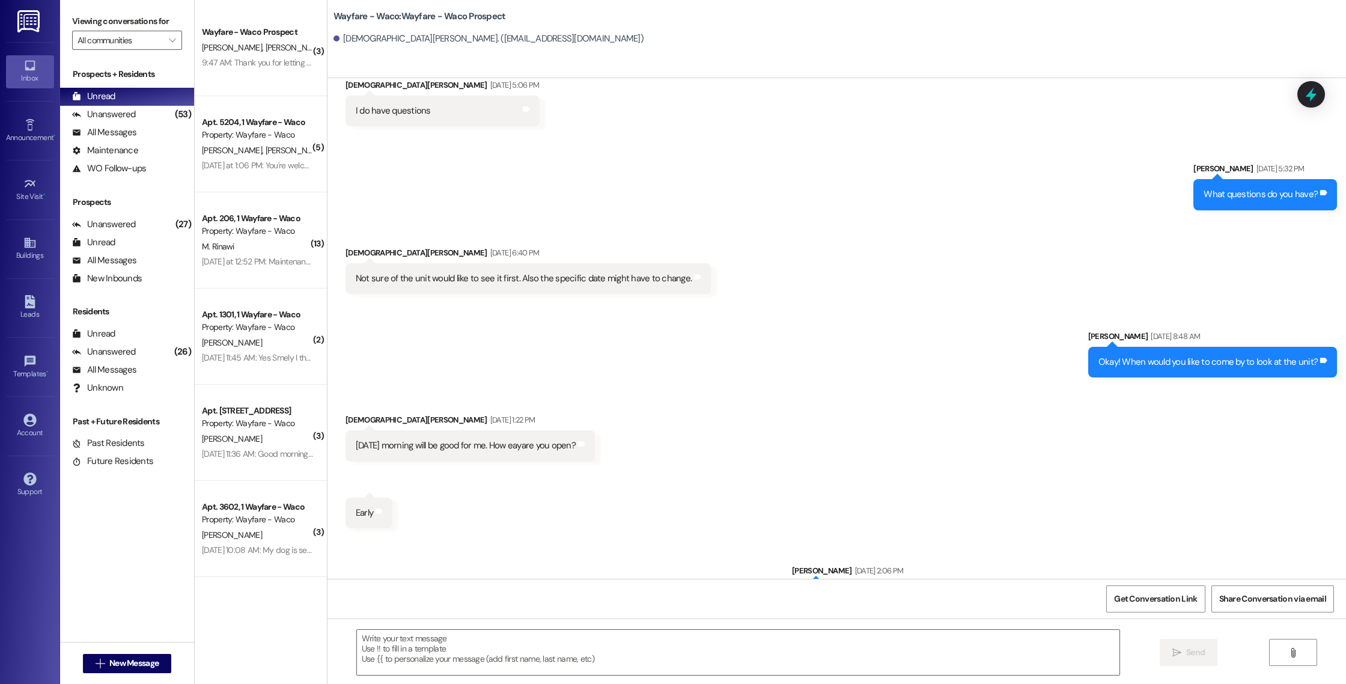
scroll to position [373, 0]
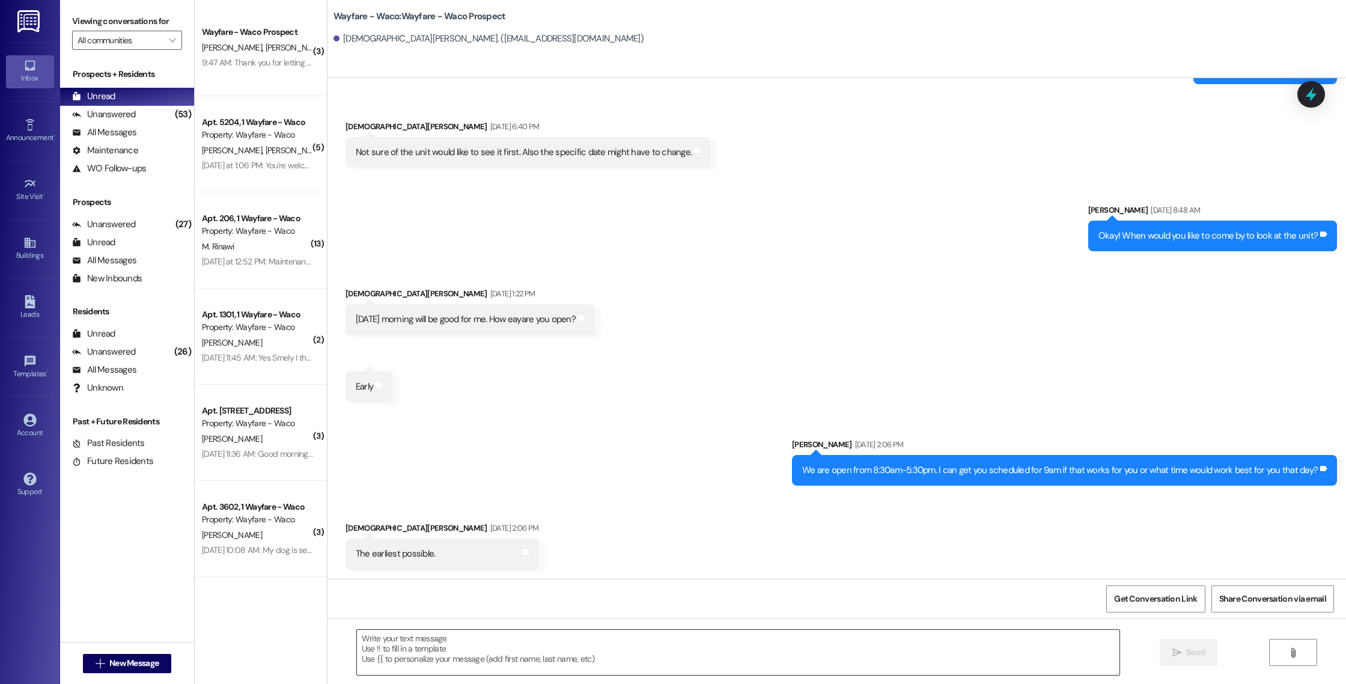
click at [598, 645] on textarea at bounding box center [738, 652] width 763 height 45
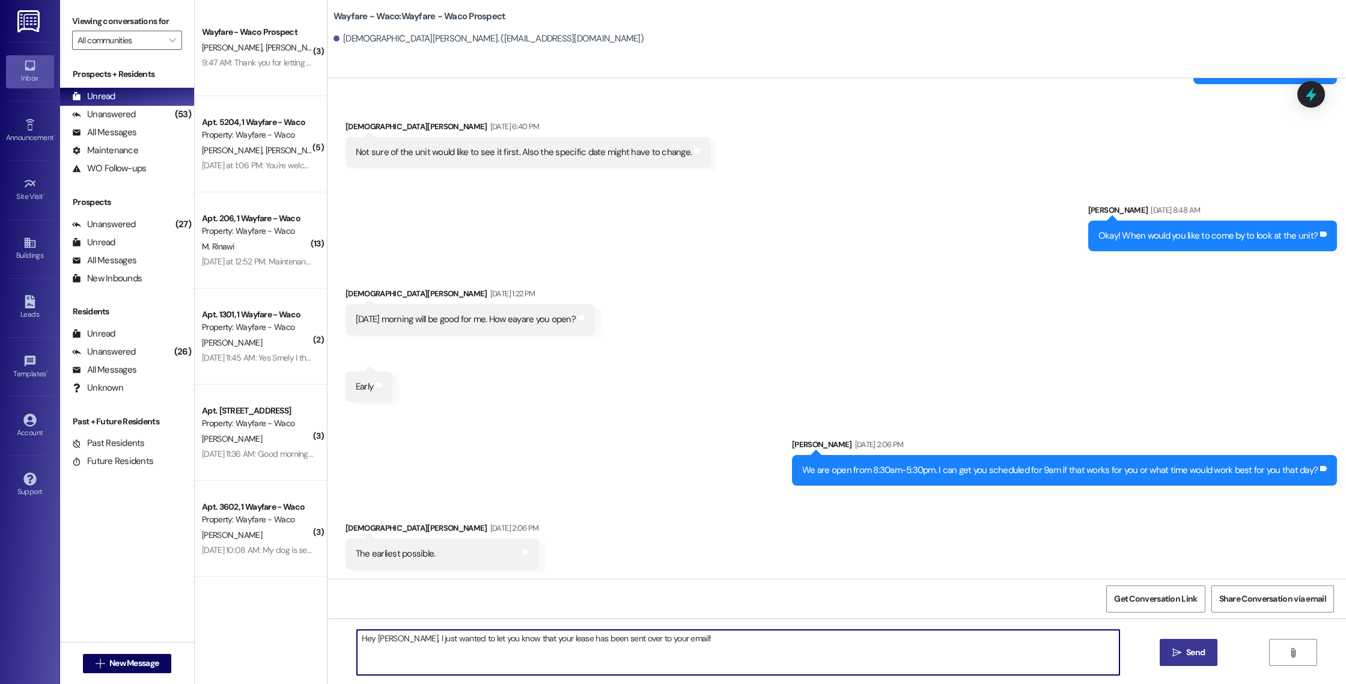
type textarea "Hey [PERSON_NAME], I just wanted to let you know that your lease has been sent …"
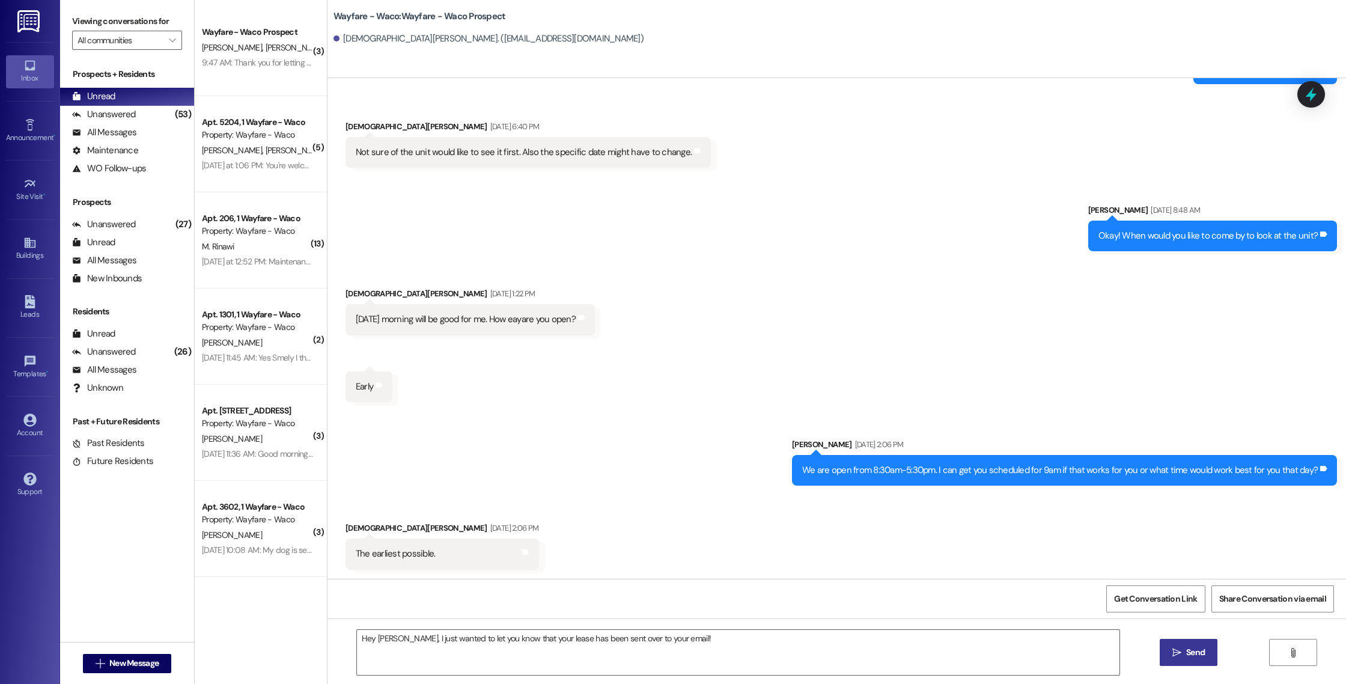
click at [1178, 660] on button " Send" at bounding box center [1189, 652] width 58 height 27
